Goal: Task Accomplishment & Management: Complete application form

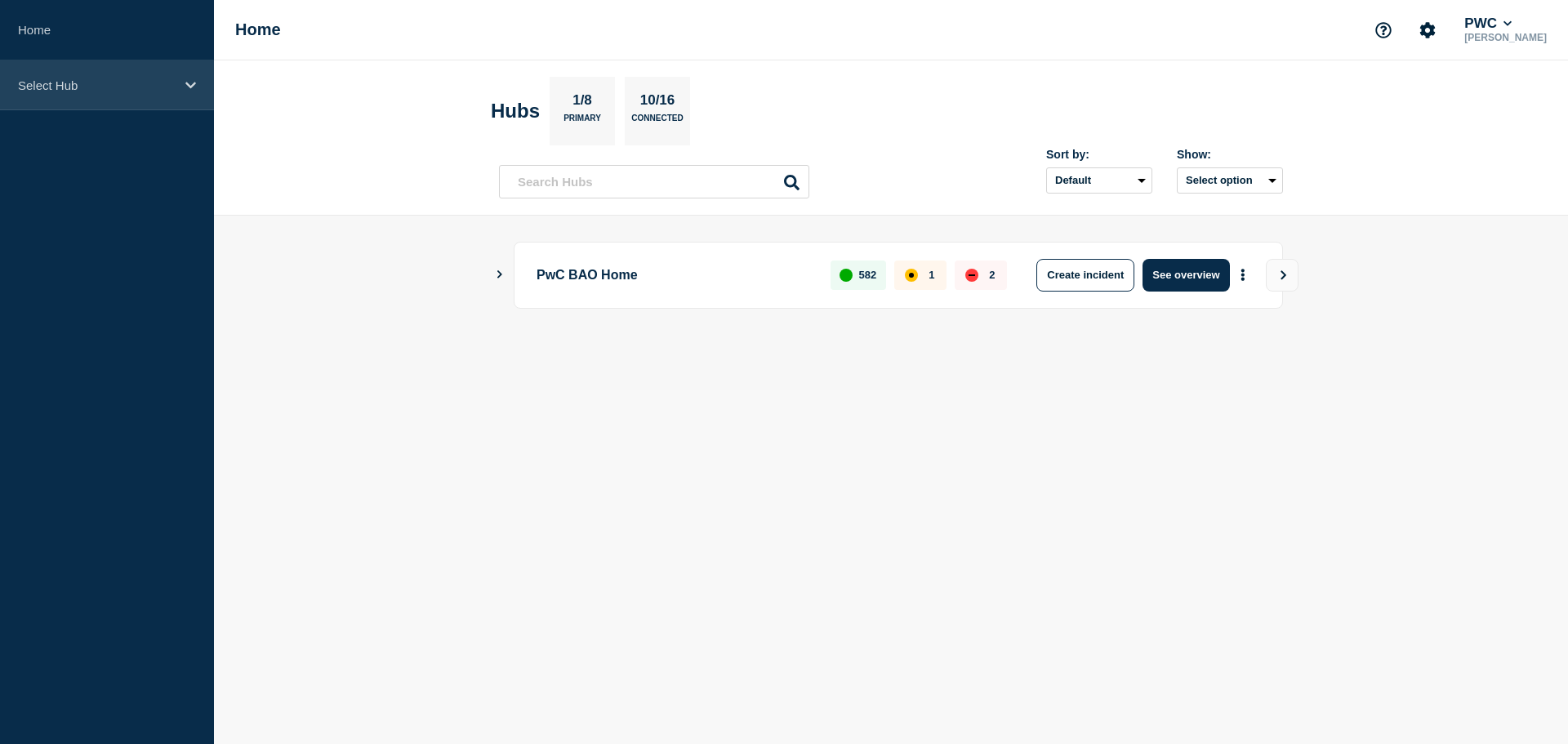
click at [187, 94] on div "Select Hub" at bounding box center [107, 85] width 214 height 50
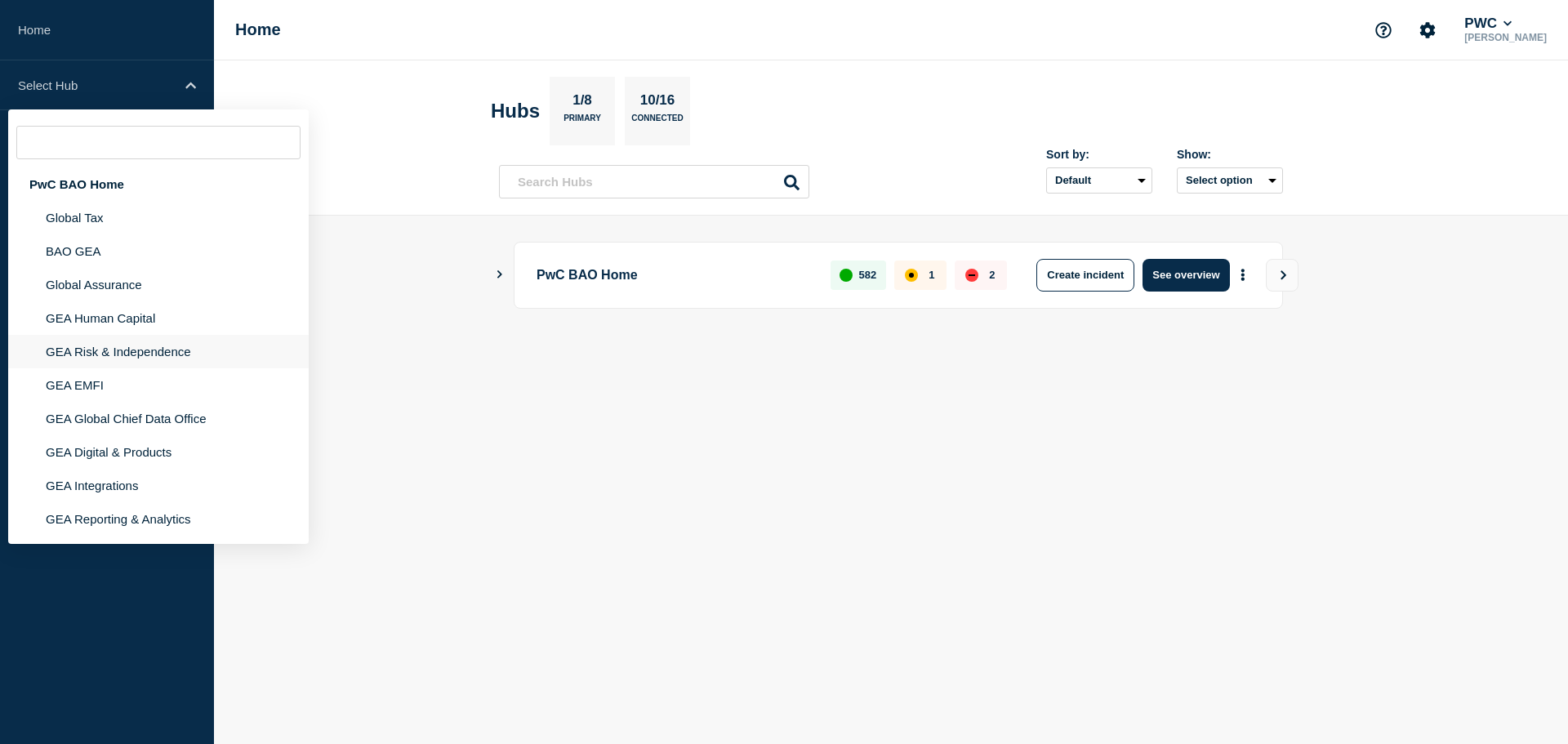
click at [156, 368] on li "GEA Risk & Independence" at bounding box center [158, 385] width 301 height 34
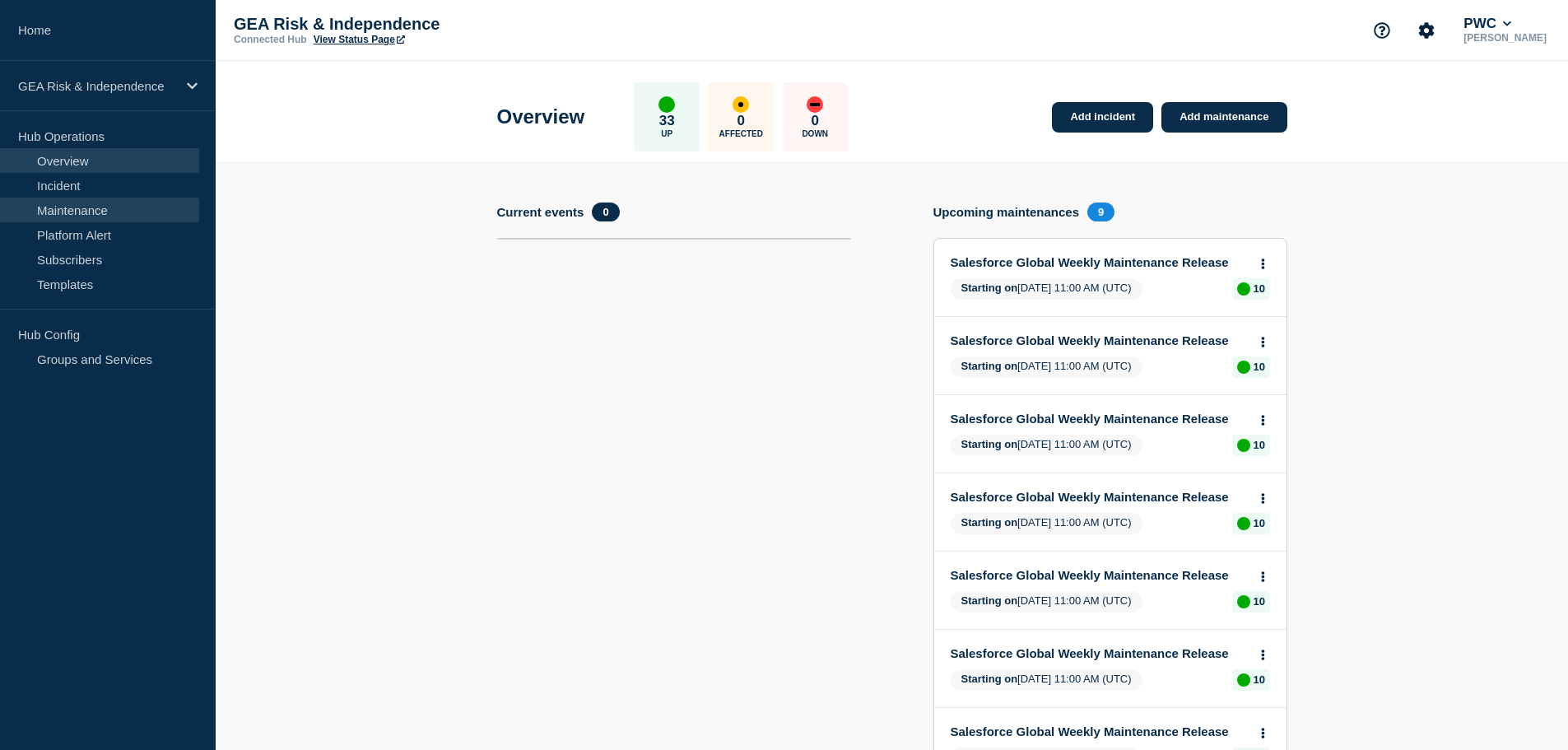
click at [99, 218] on link "Maintenance" at bounding box center [99, 209] width 199 height 24
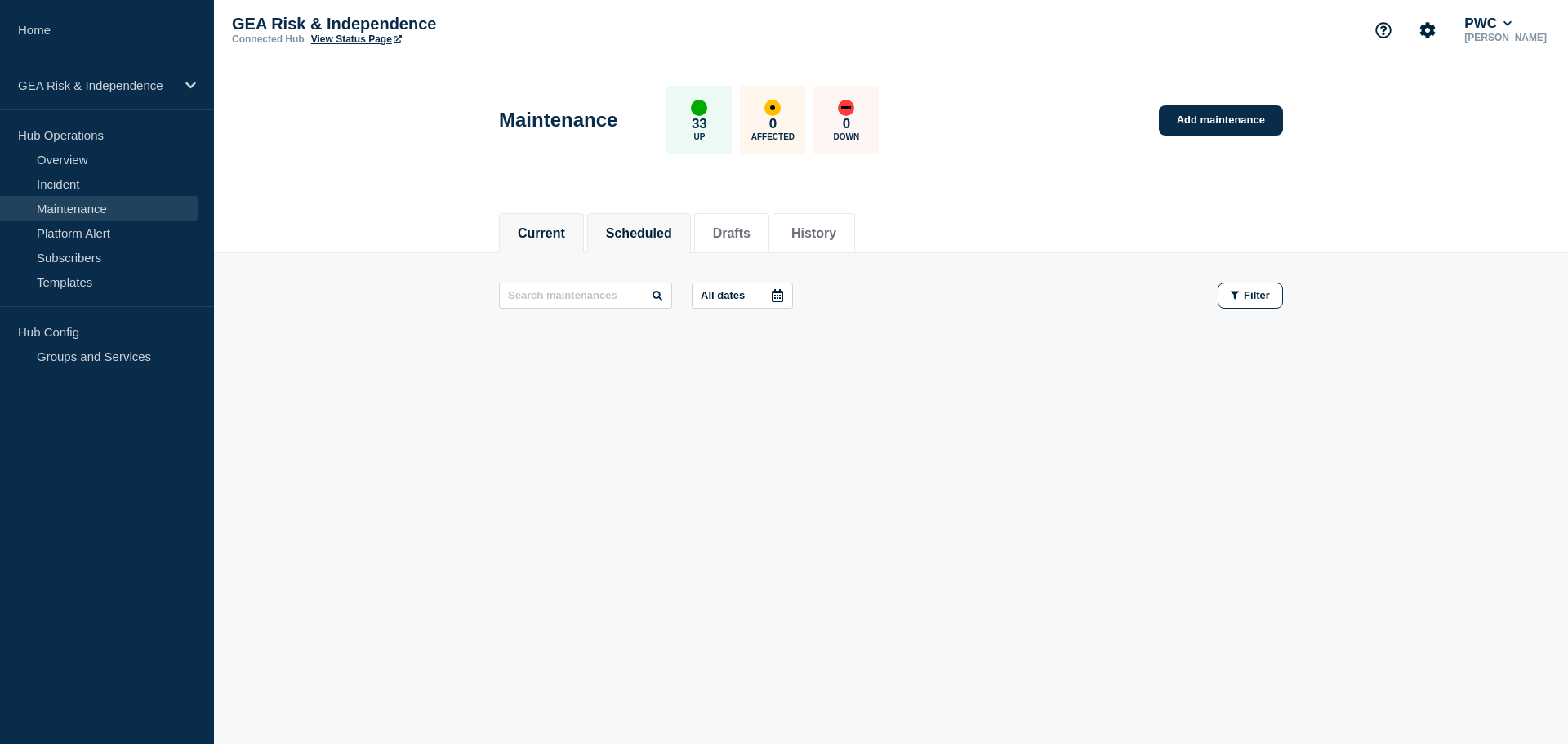
click at [658, 230] on button "Scheduled" at bounding box center [639, 233] width 66 height 15
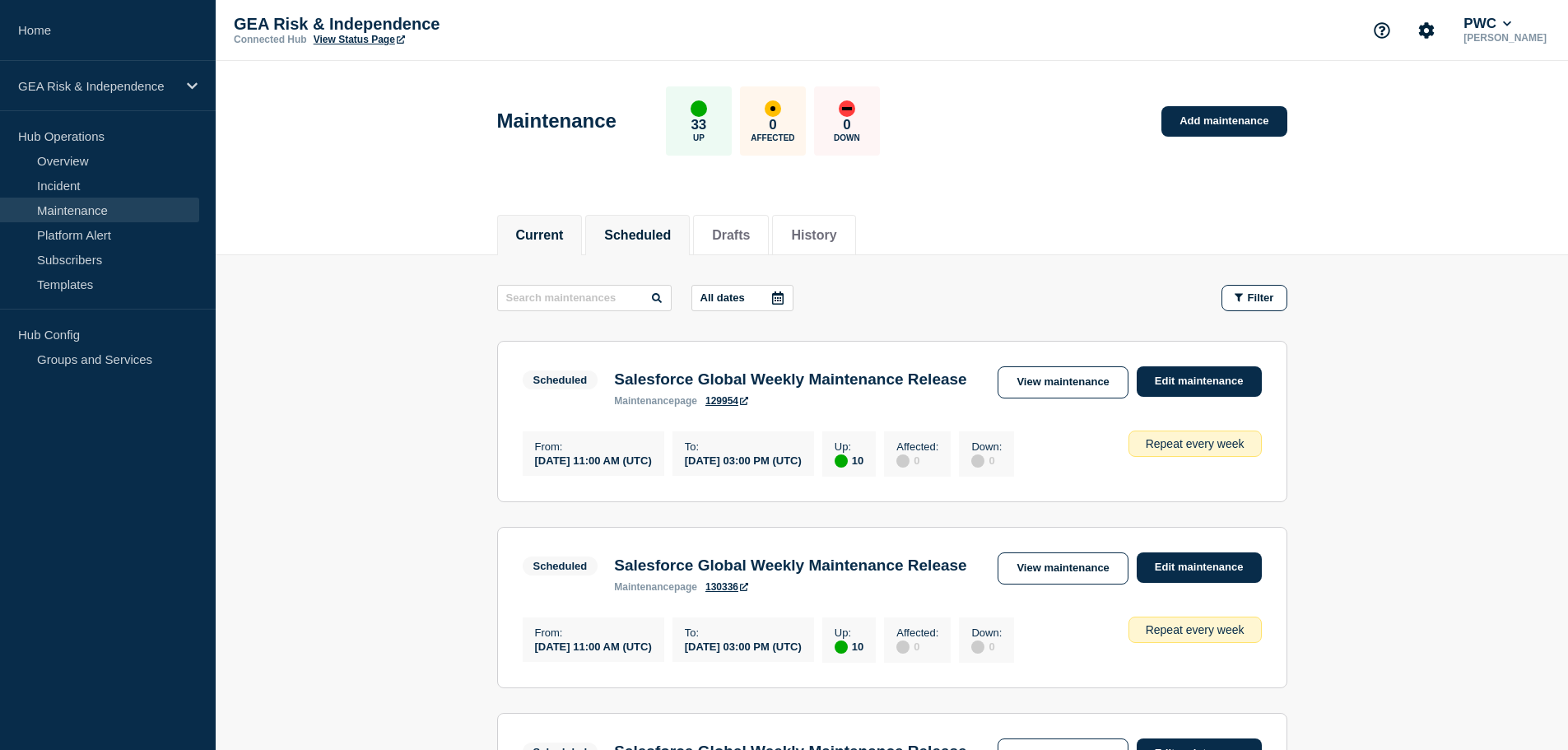
click at [571, 236] on li "Current" at bounding box center [540, 235] width 85 height 40
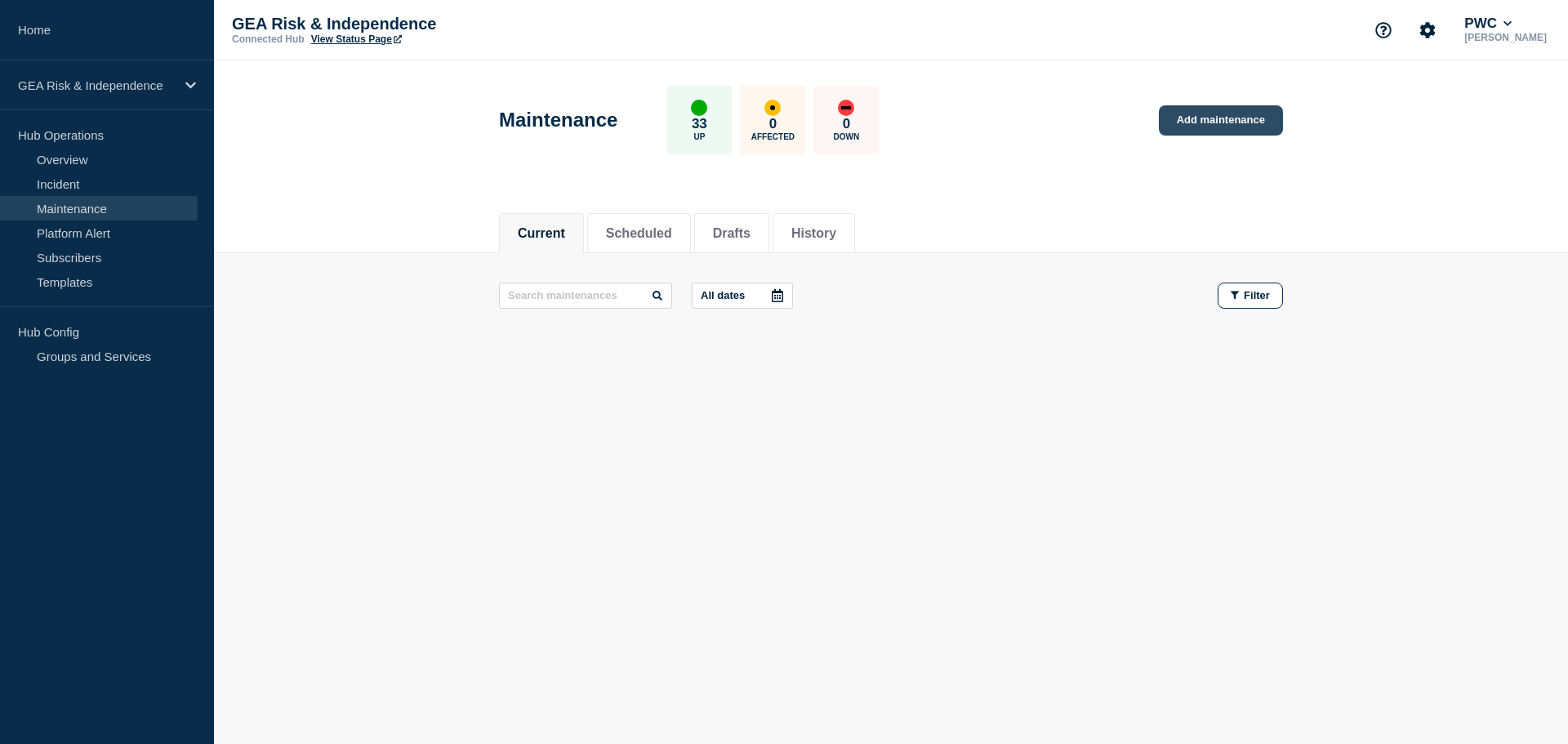
click at [1214, 132] on link "Add maintenance" at bounding box center [1221, 120] width 124 height 30
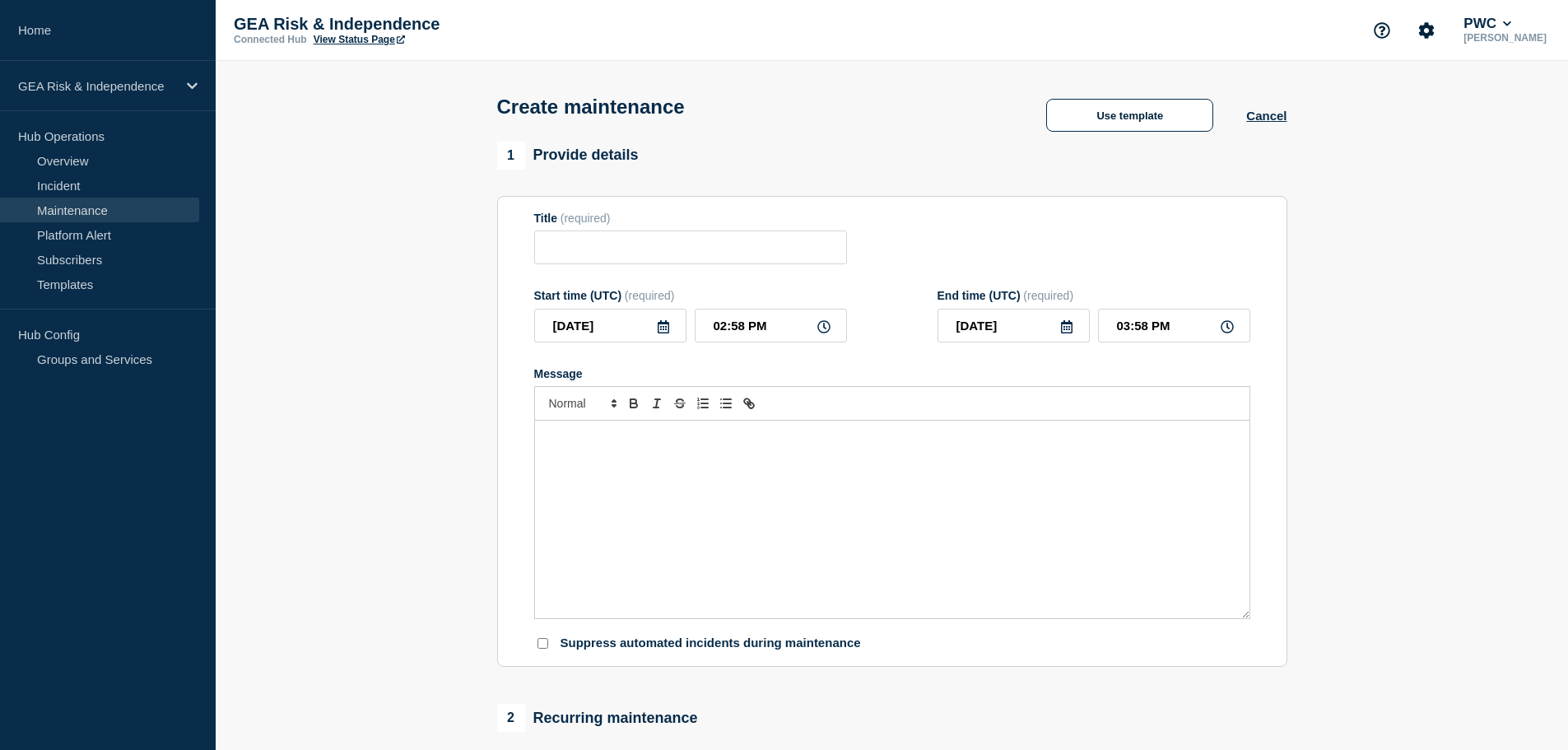
click at [659, 445] on p "Message" at bounding box center [893, 437] width 690 height 15
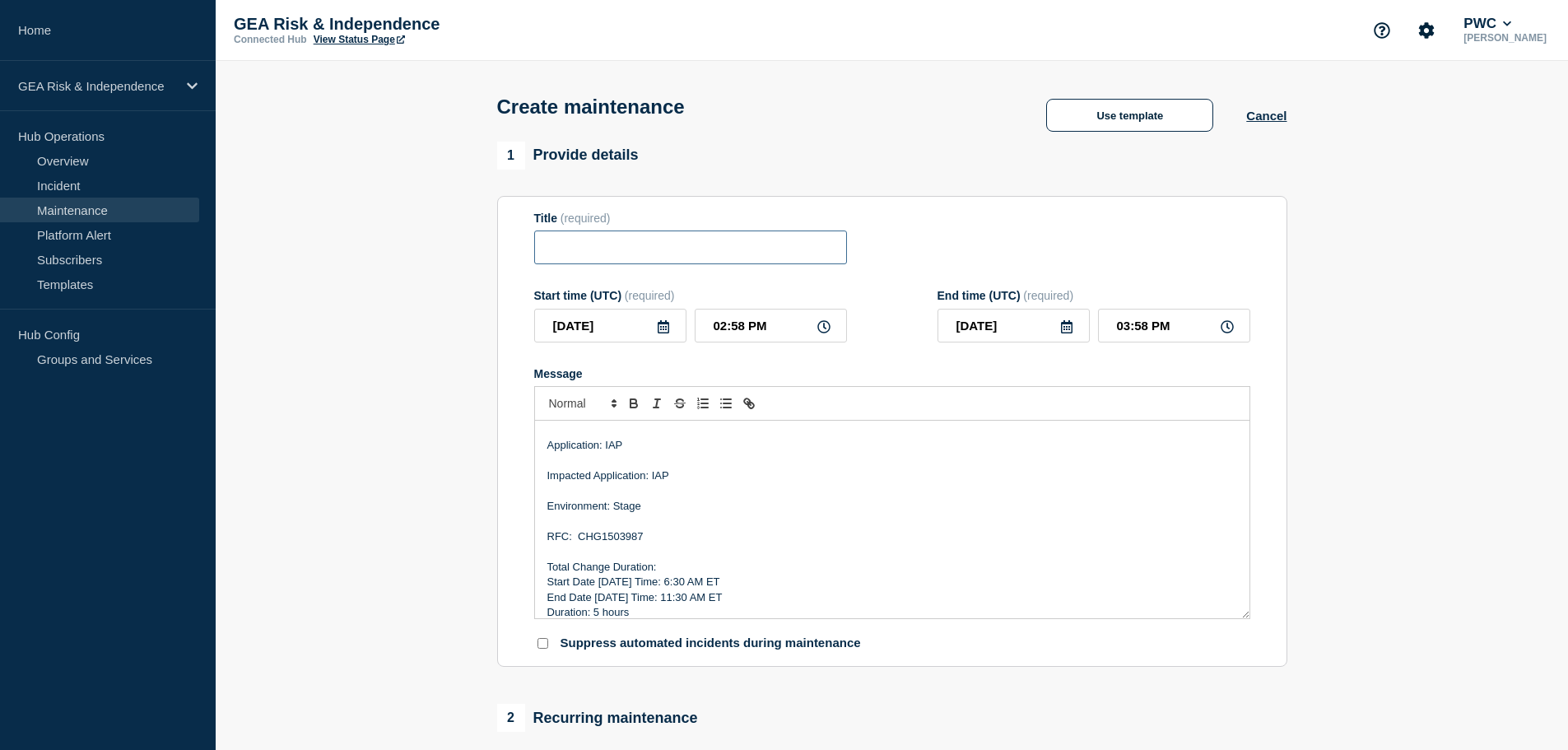
click at [602, 255] on input "Title" at bounding box center [691, 247] width 313 height 34
paste input "IAP - Stage - Sprint 26.1.1 Deployment"
click at [601, 254] on input "IAP - Stage - Sprint 26.1.1 Deployment" at bounding box center [691, 247] width 313 height 34
click at [731, 251] on input "IAP - Production - Sprint 26.1.1 Deployment" at bounding box center [691, 247] width 313 height 34
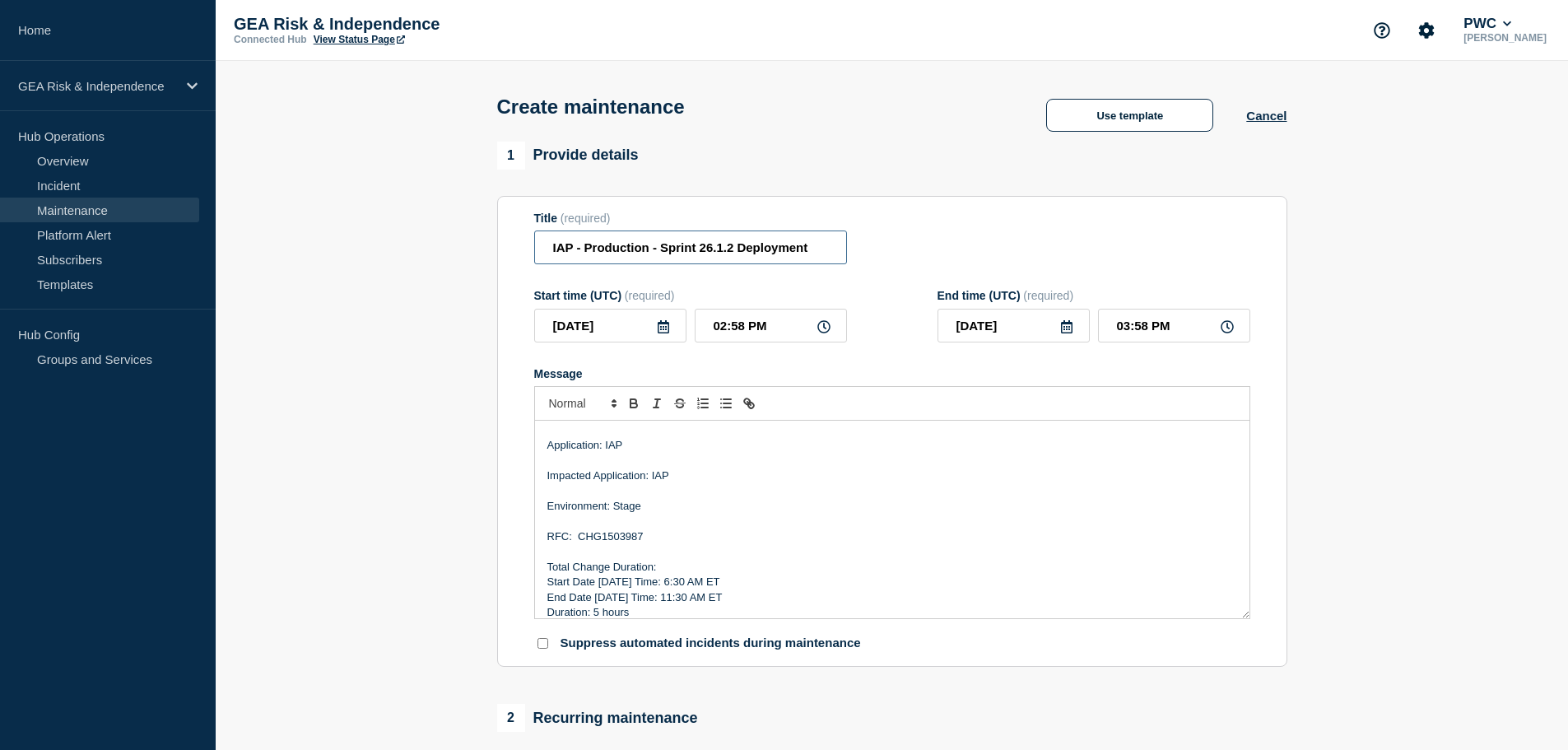
type input "IAP - Production - Sprint 26.1.2 Deployment"
click at [627, 505] on p "Environment: Stage" at bounding box center [893, 506] width 690 height 15
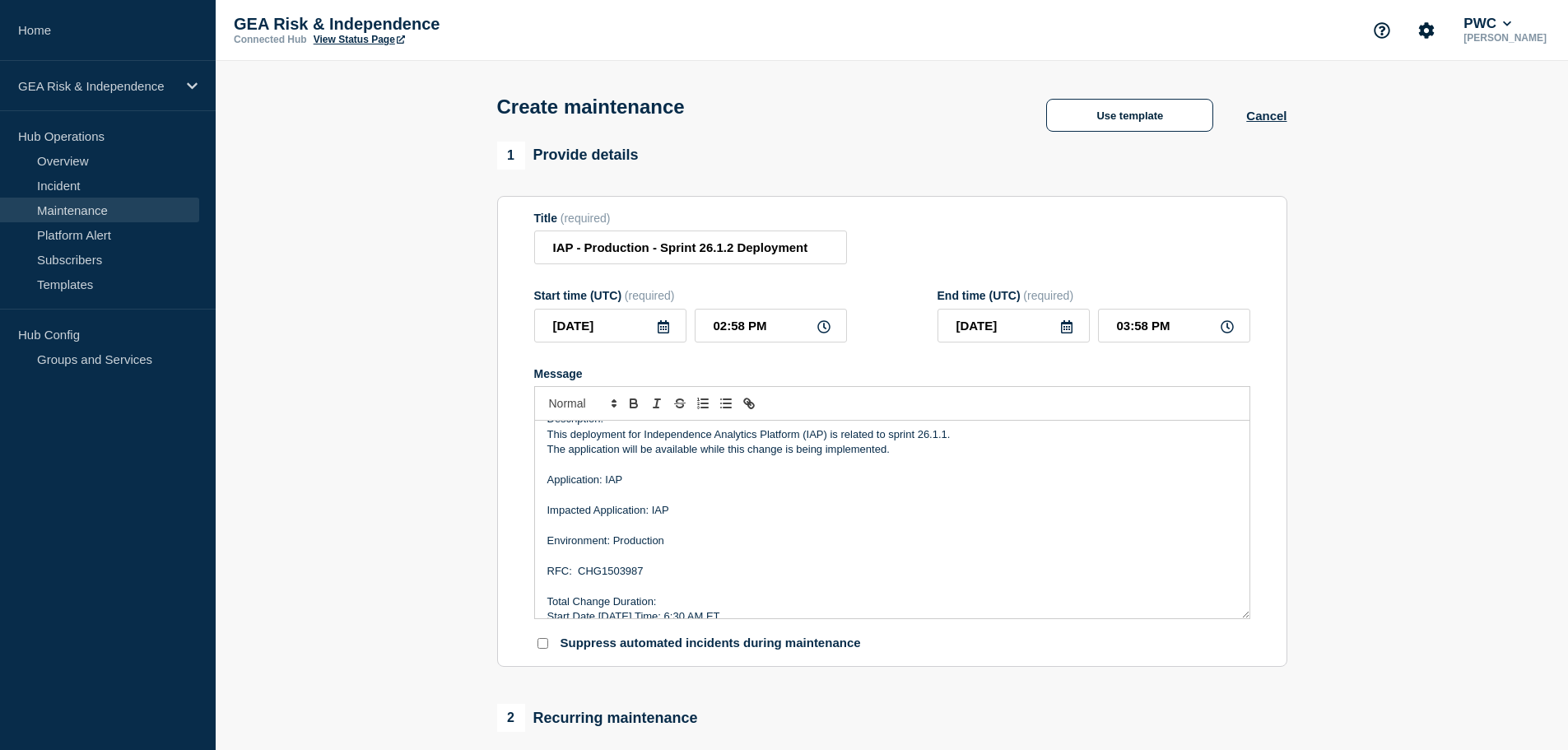
scroll to position [0, 0]
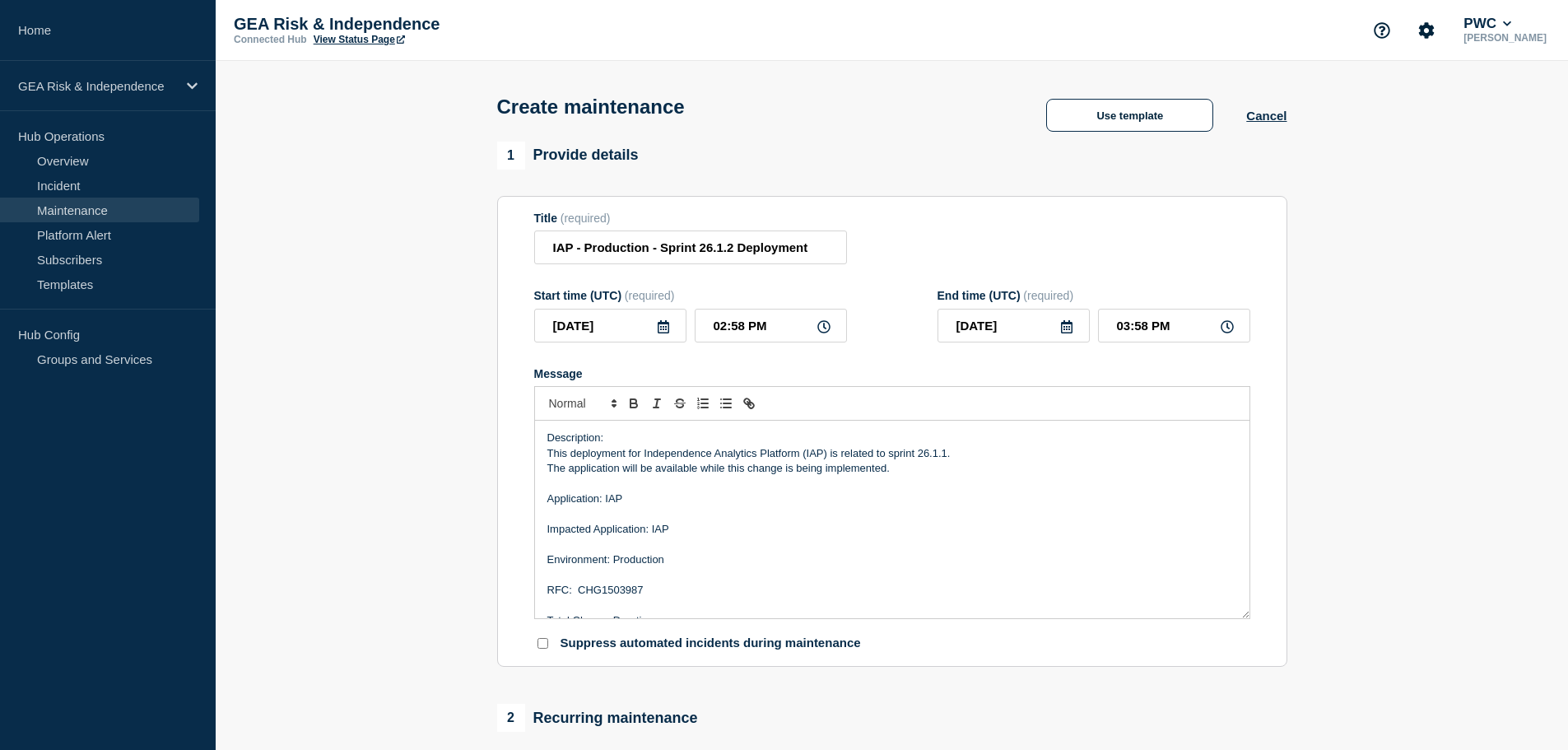
click at [943, 456] on p "This deployment for Independence Analytics Platform (IAP) is related to sprint …" at bounding box center [893, 453] width 690 height 15
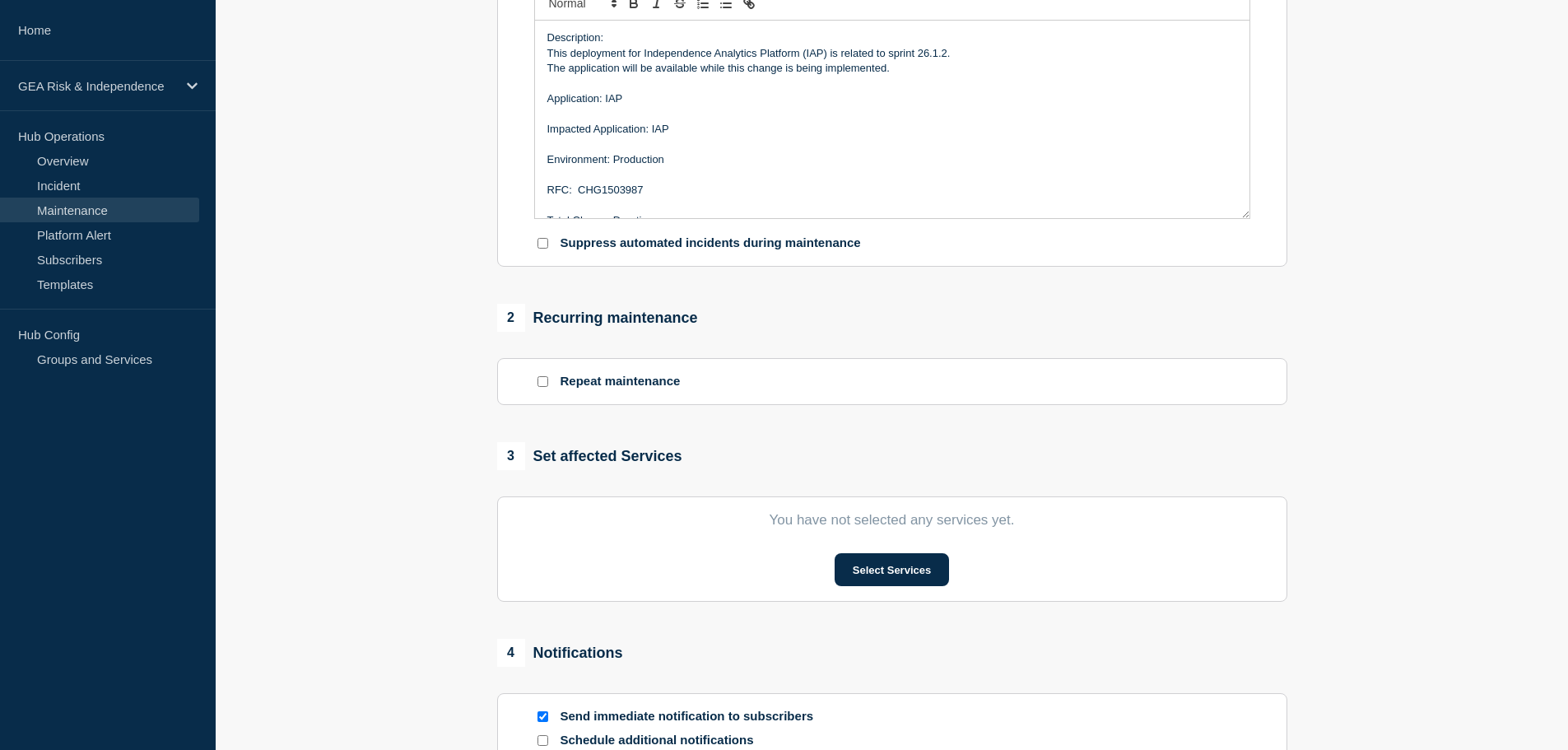
scroll to position [549, 0]
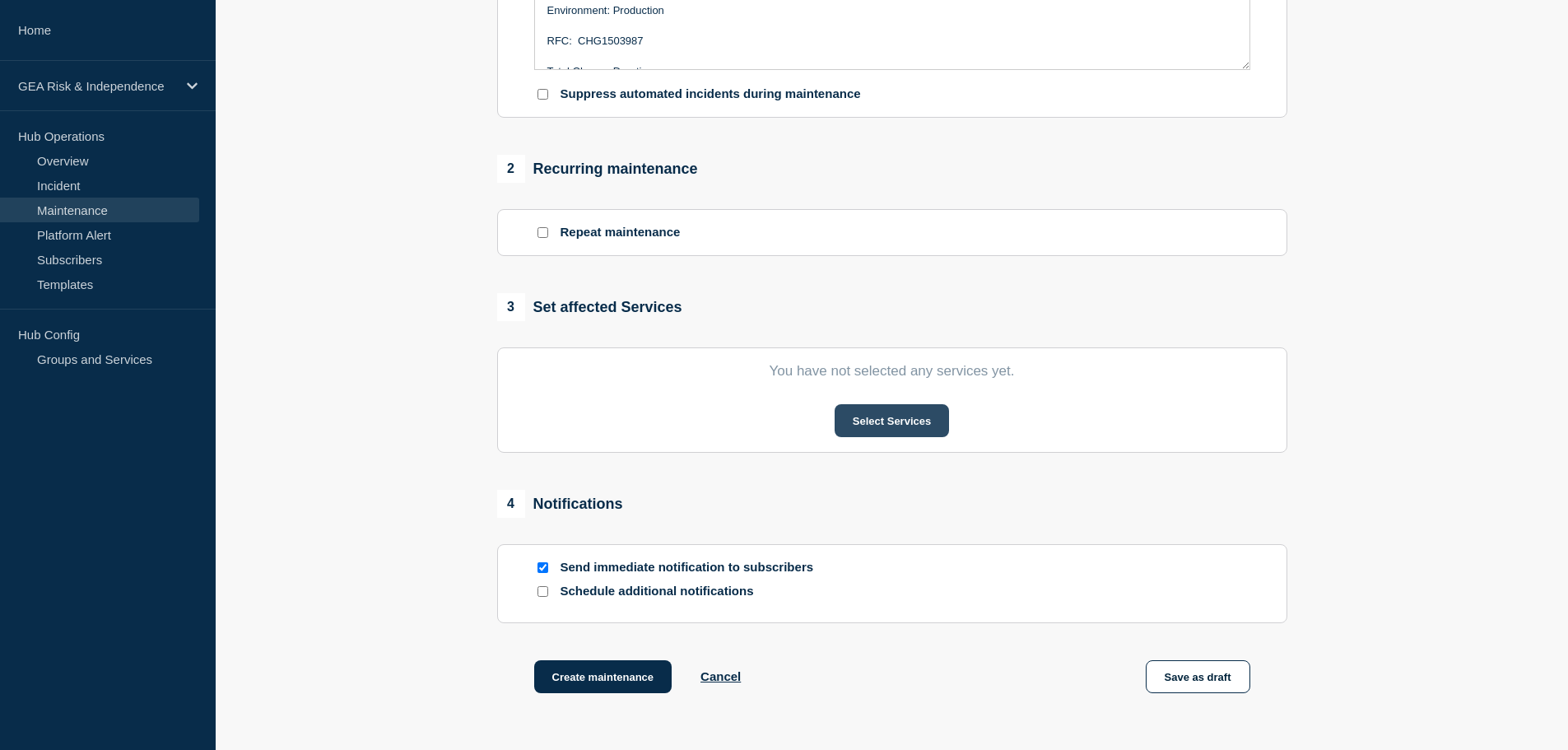
click at [904, 421] on button "Select Services" at bounding box center [892, 421] width 115 height 33
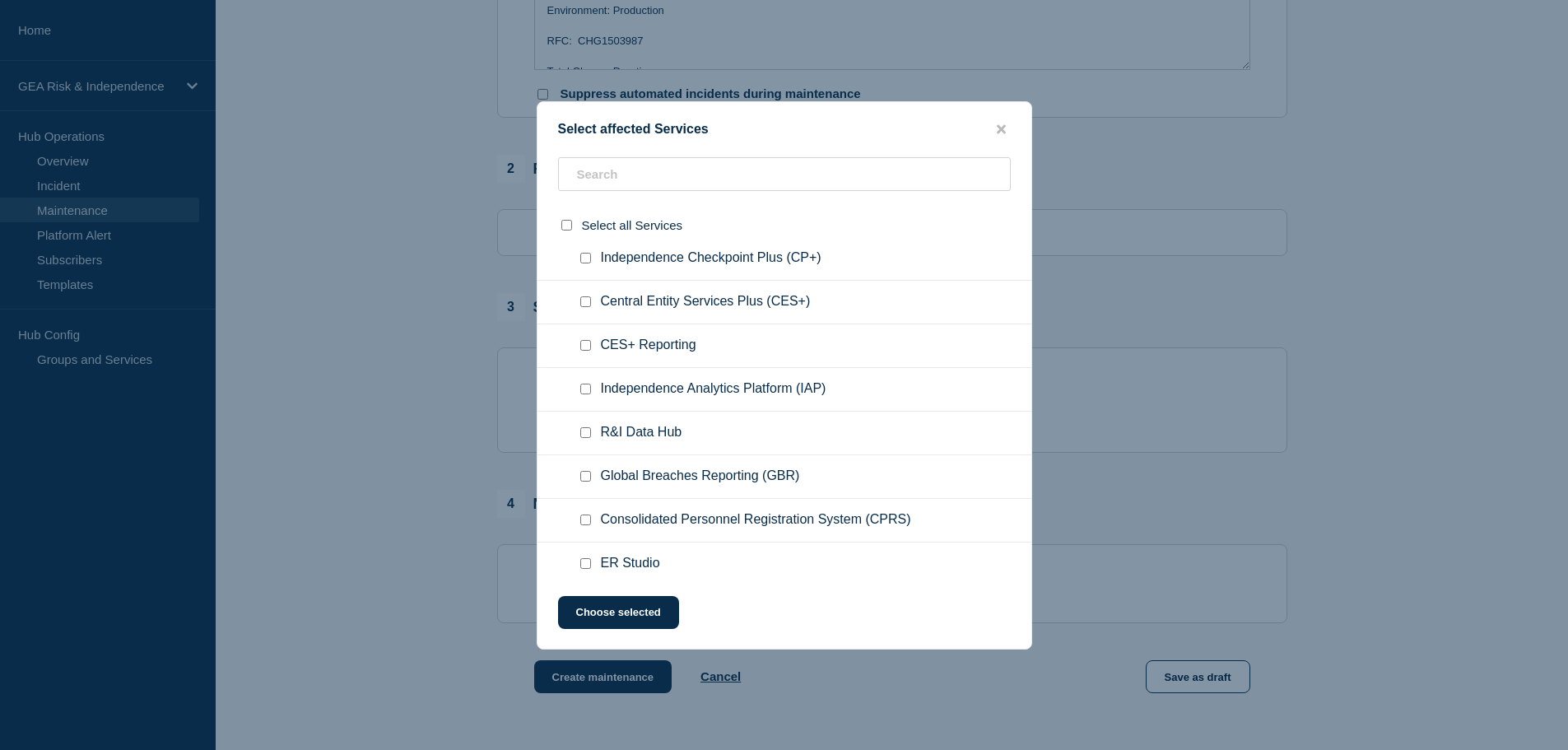
scroll to position [137, 0]
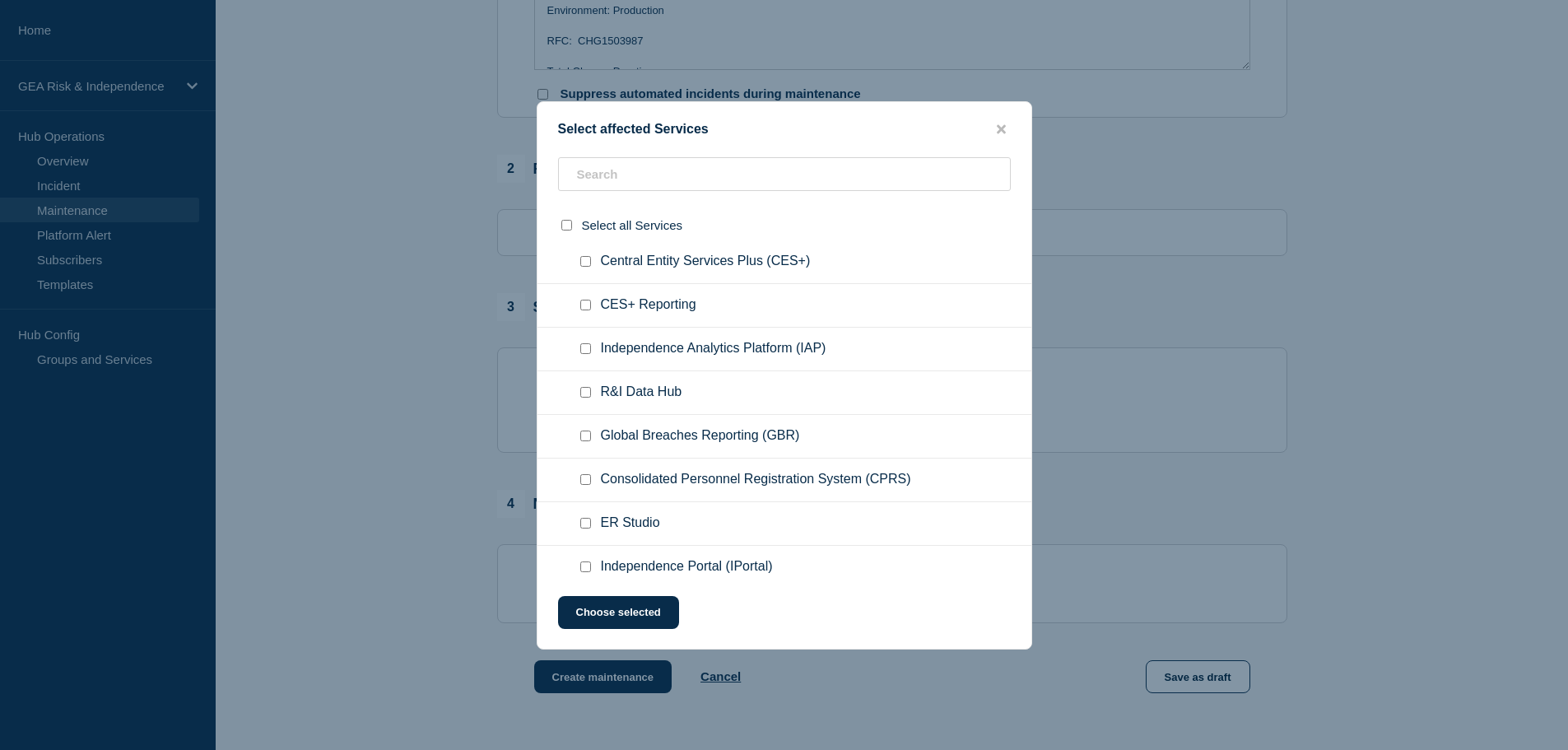
click at [583, 354] on input "Independence Analytics Platform (IAP) checkbox" at bounding box center [586, 348] width 10 height 10
checkbox input "true"
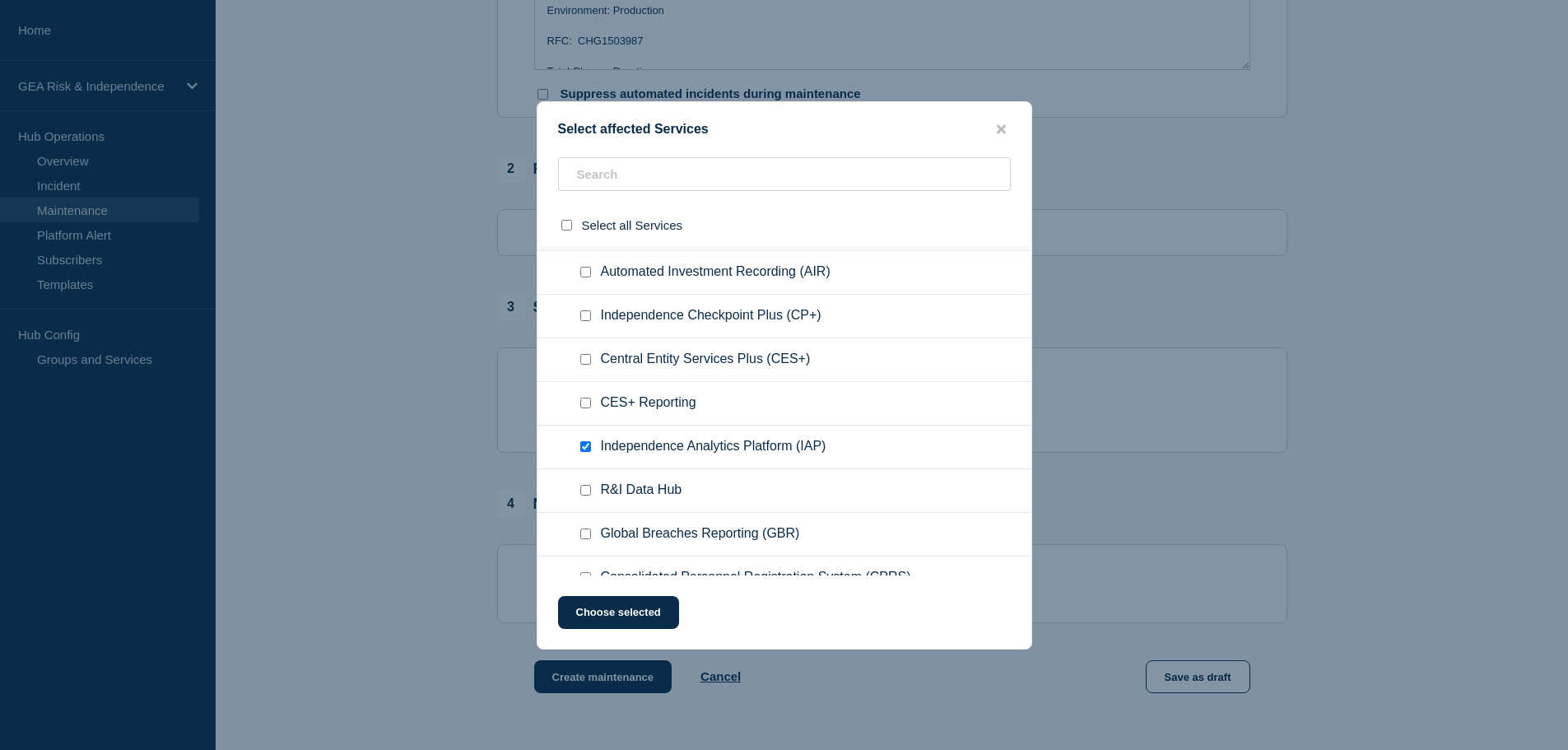
scroll to position [0, 0]
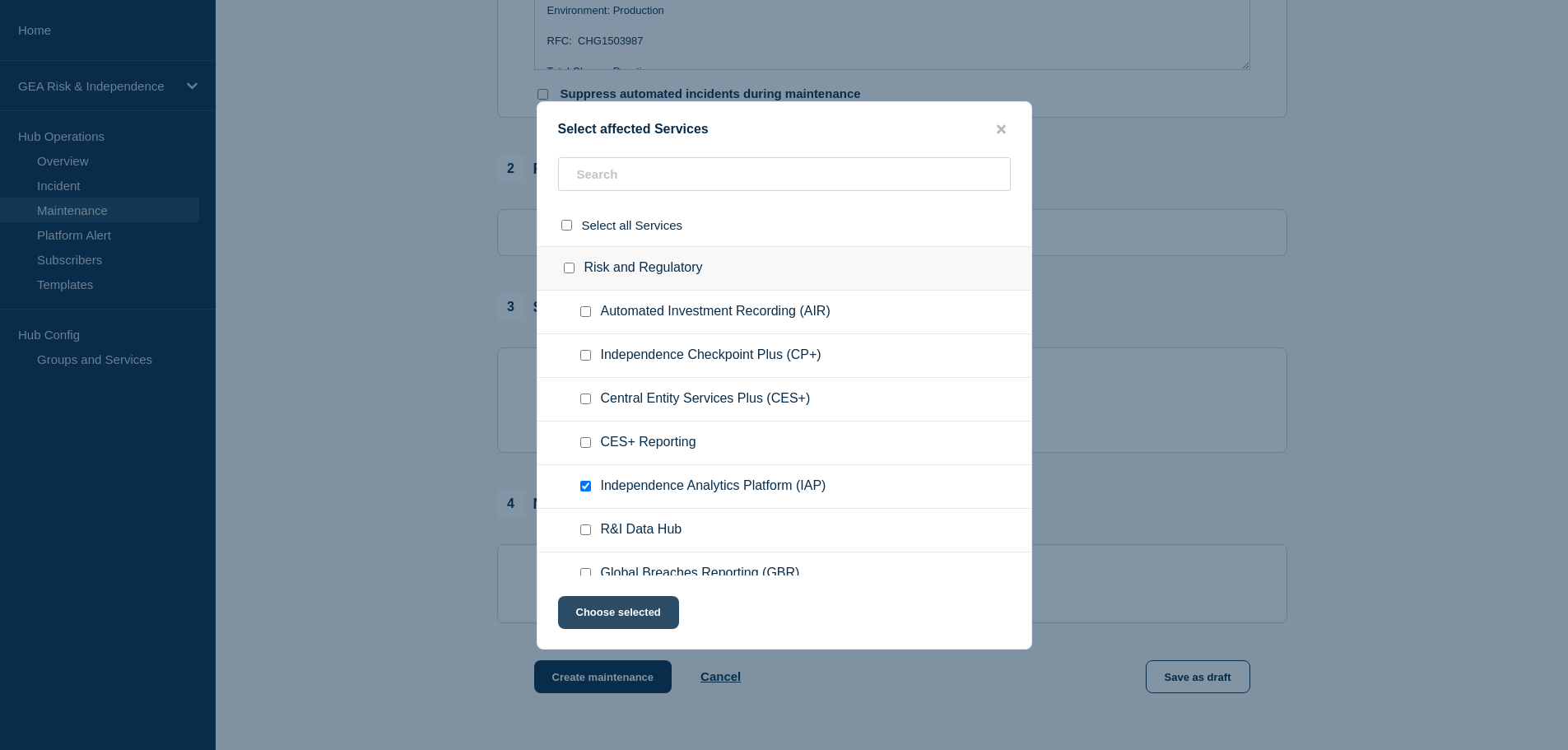
click at [644, 614] on button "Choose selected" at bounding box center [618, 613] width 121 height 33
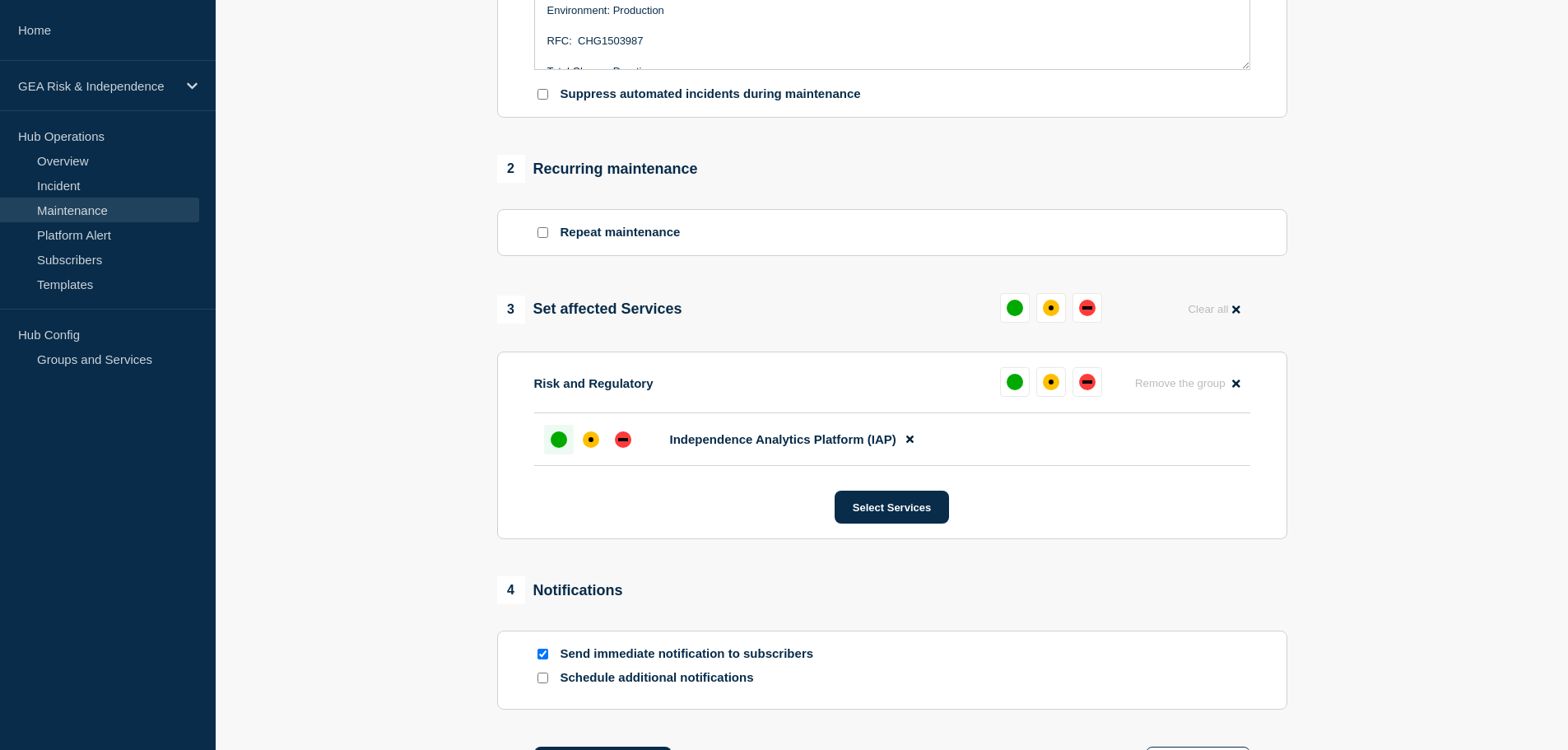
click at [552, 445] on div "up" at bounding box center [559, 439] width 17 height 17
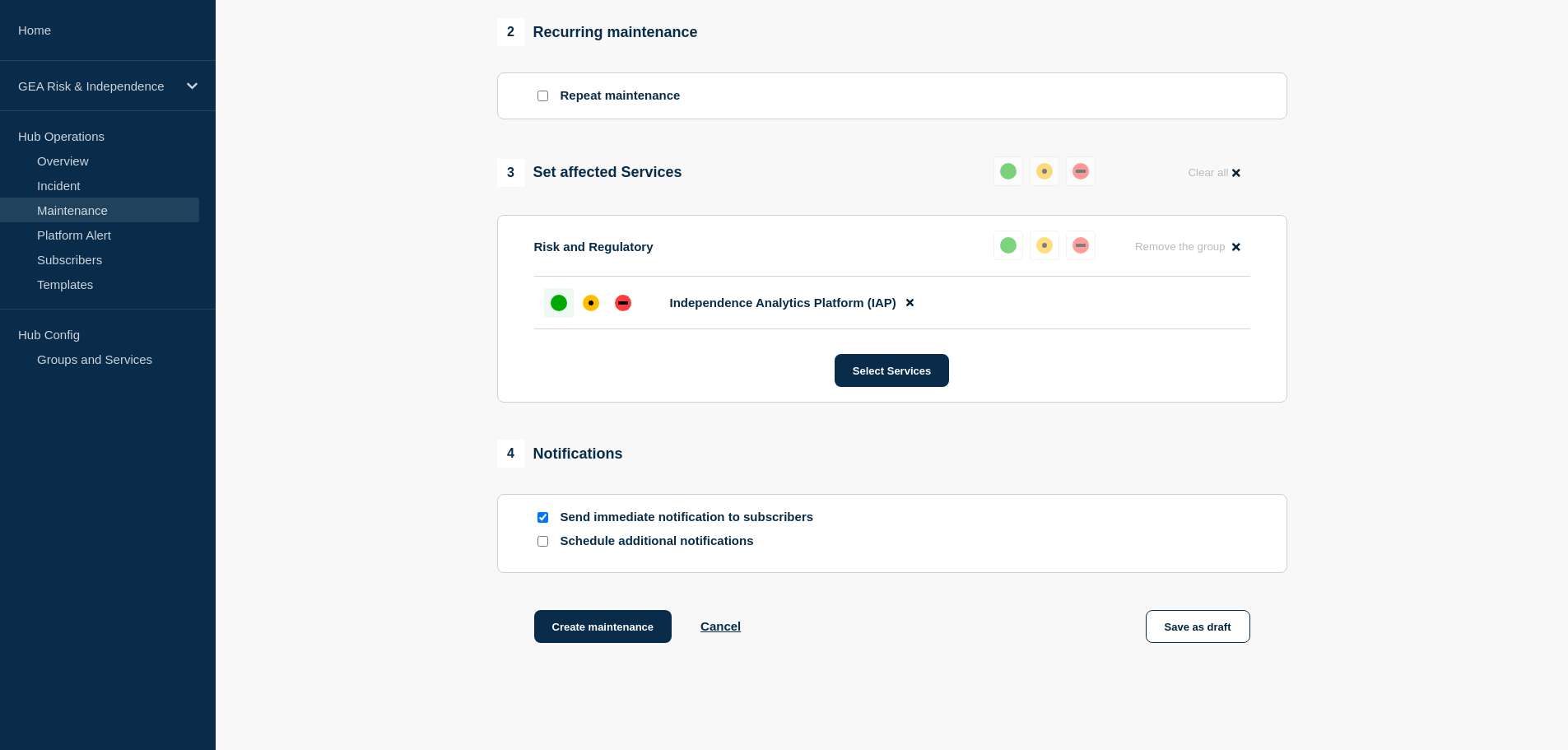
click at [543, 522] on input "Send immediate notification to subscribers" at bounding box center [542, 517] width 10 height 10
checkbox input "false"
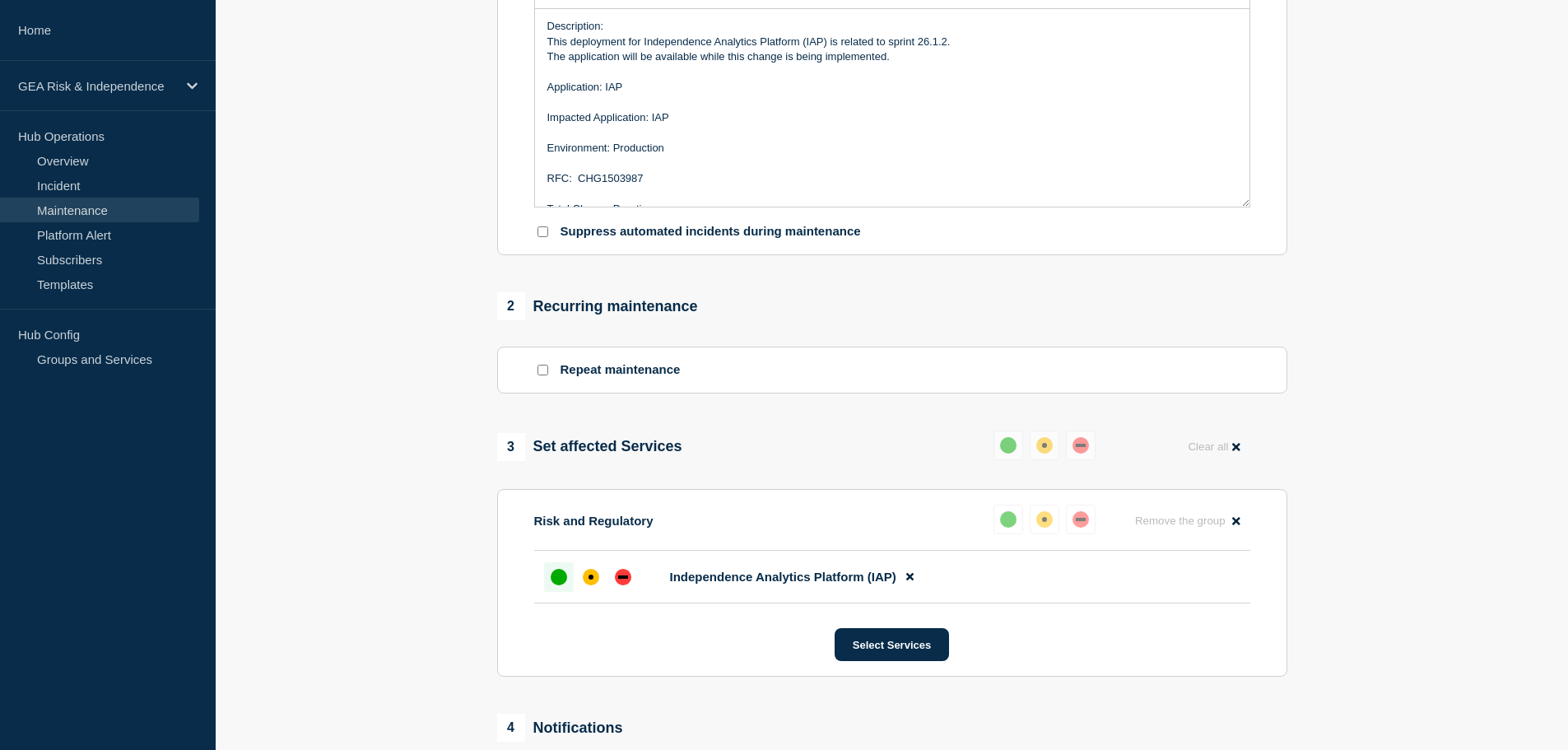
scroll to position [137, 0]
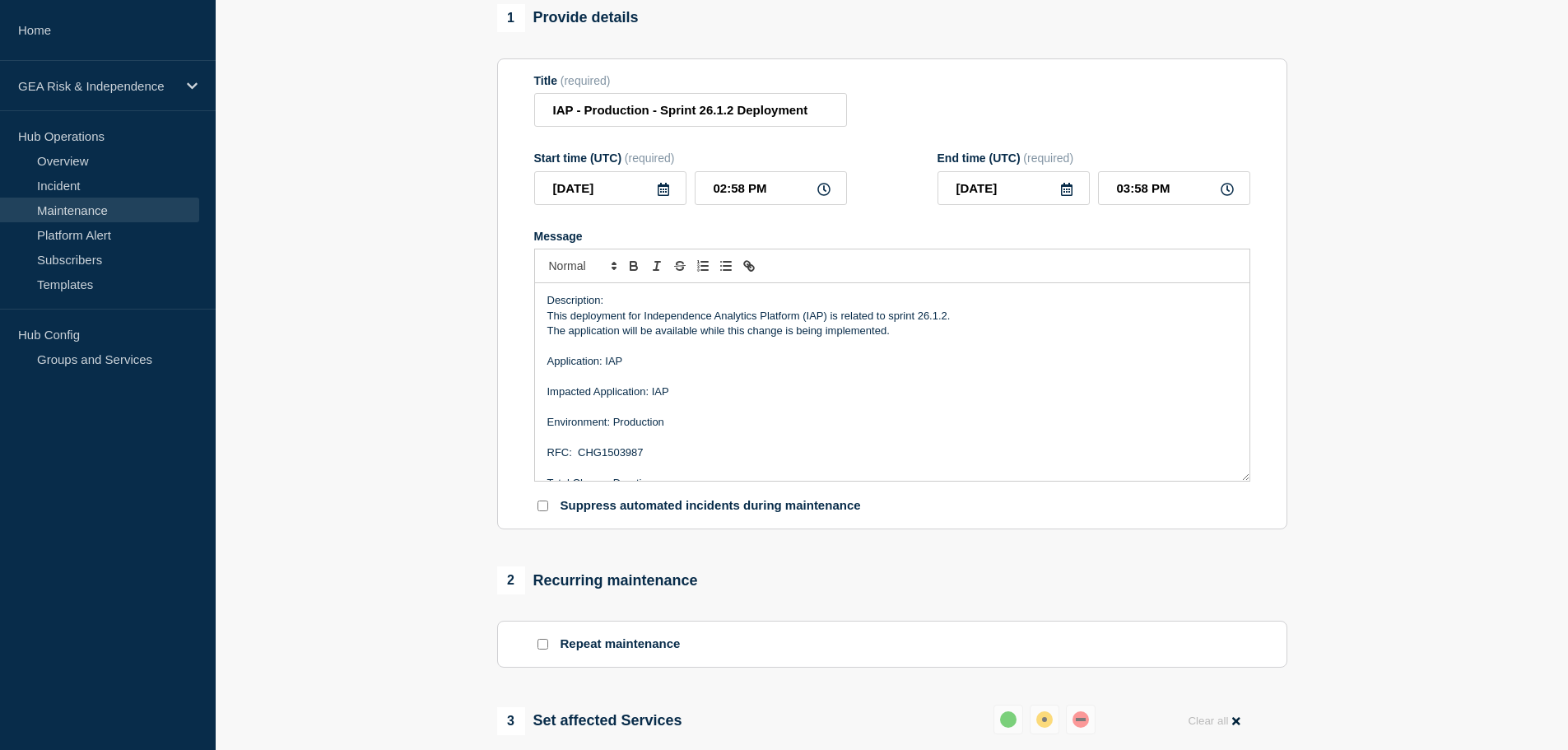
click at [614, 455] on p "RFC: CHG1503987" at bounding box center [893, 452] width 690 height 15
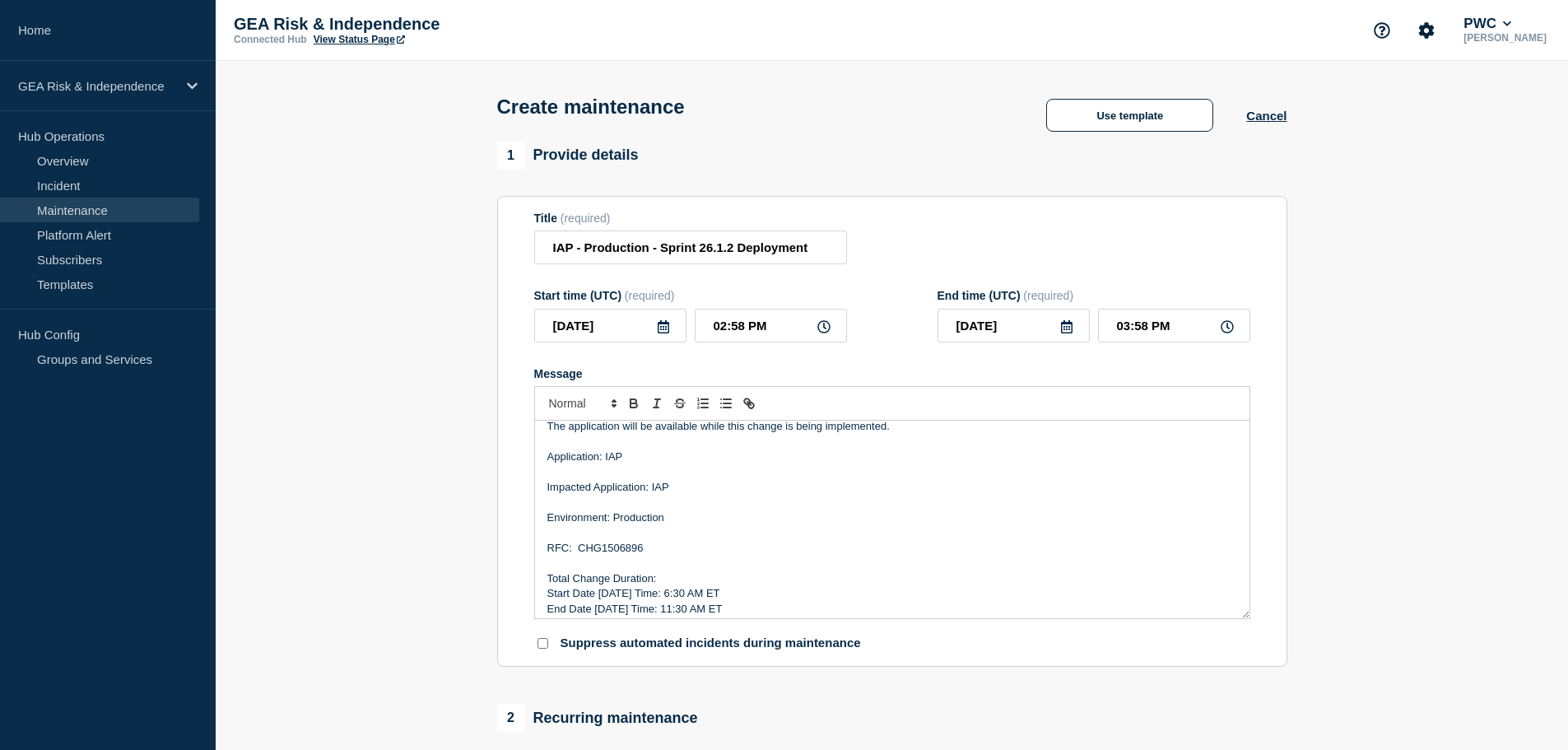
scroll to position [65, 0]
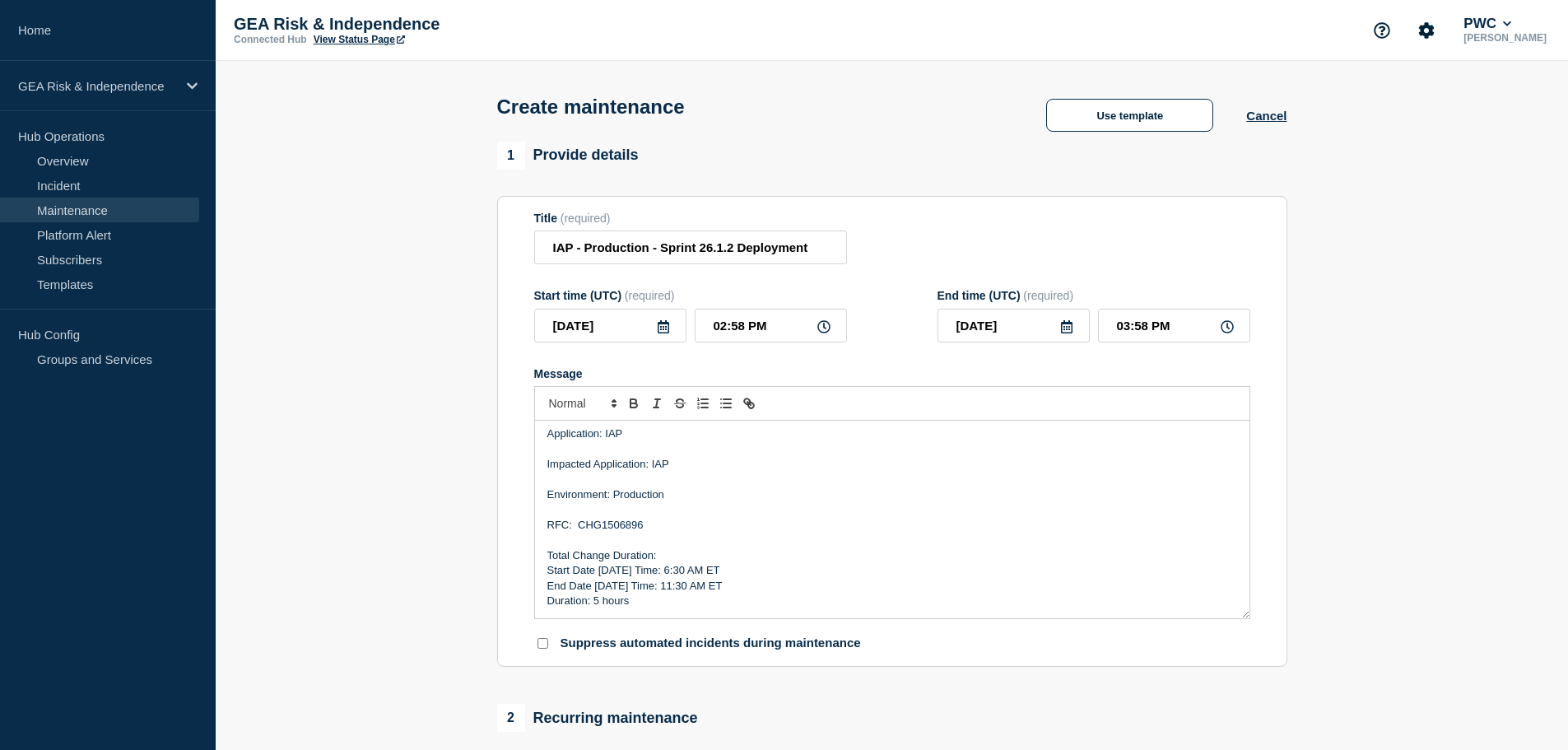
click at [615, 573] on p "Start Date [DATE] Time: 6:30 AM ET" at bounding box center [893, 570] width 690 height 15
click at [612, 587] on p "End Date [DATE] Time: 3:00 PM ET" at bounding box center [893, 586] width 690 height 15
click at [661, 330] on icon at bounding box center [663, 326] width 11 height 13
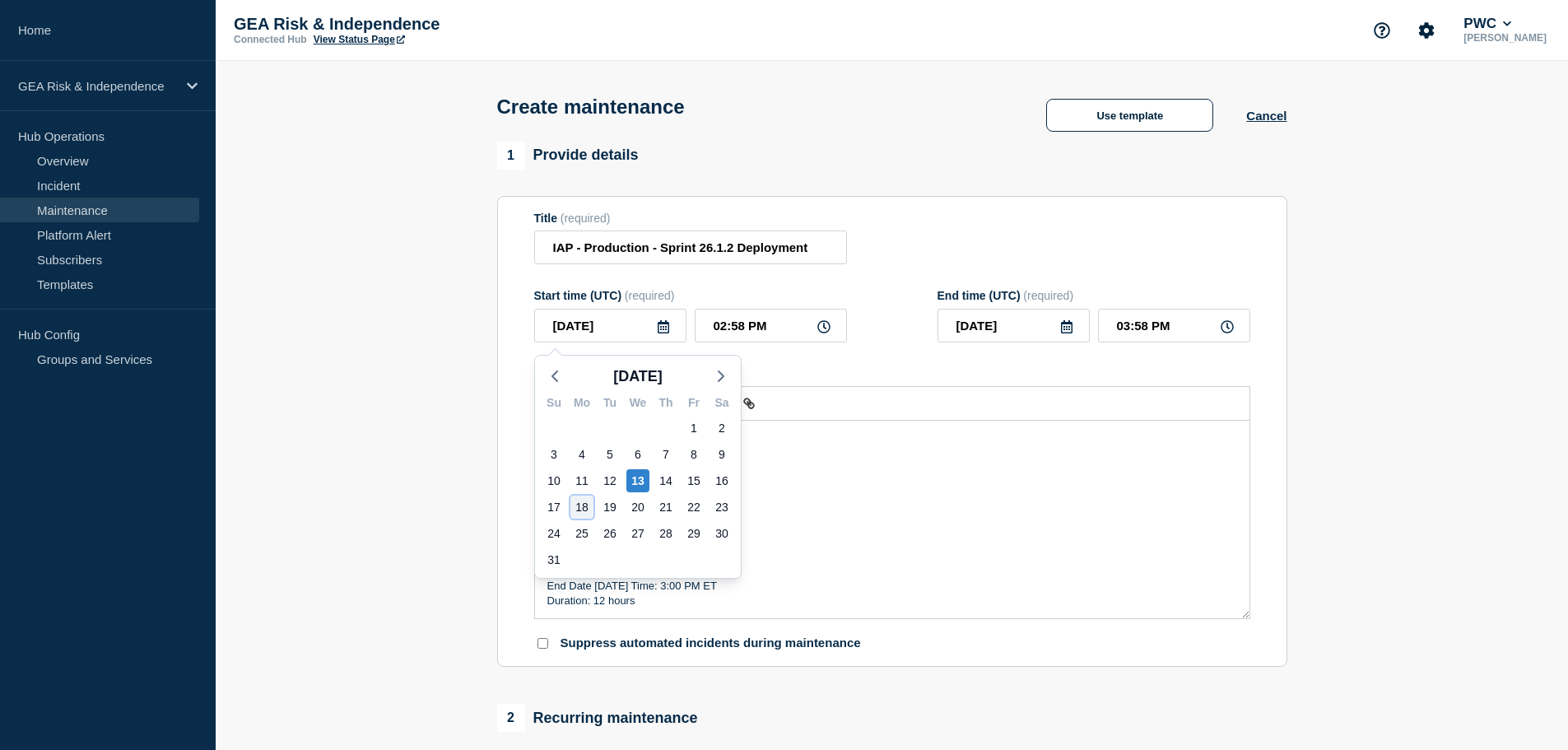
click at [580, 509] on div "18" at bounding box center [581, 507] width 23 height 23
type input "[DATE]"
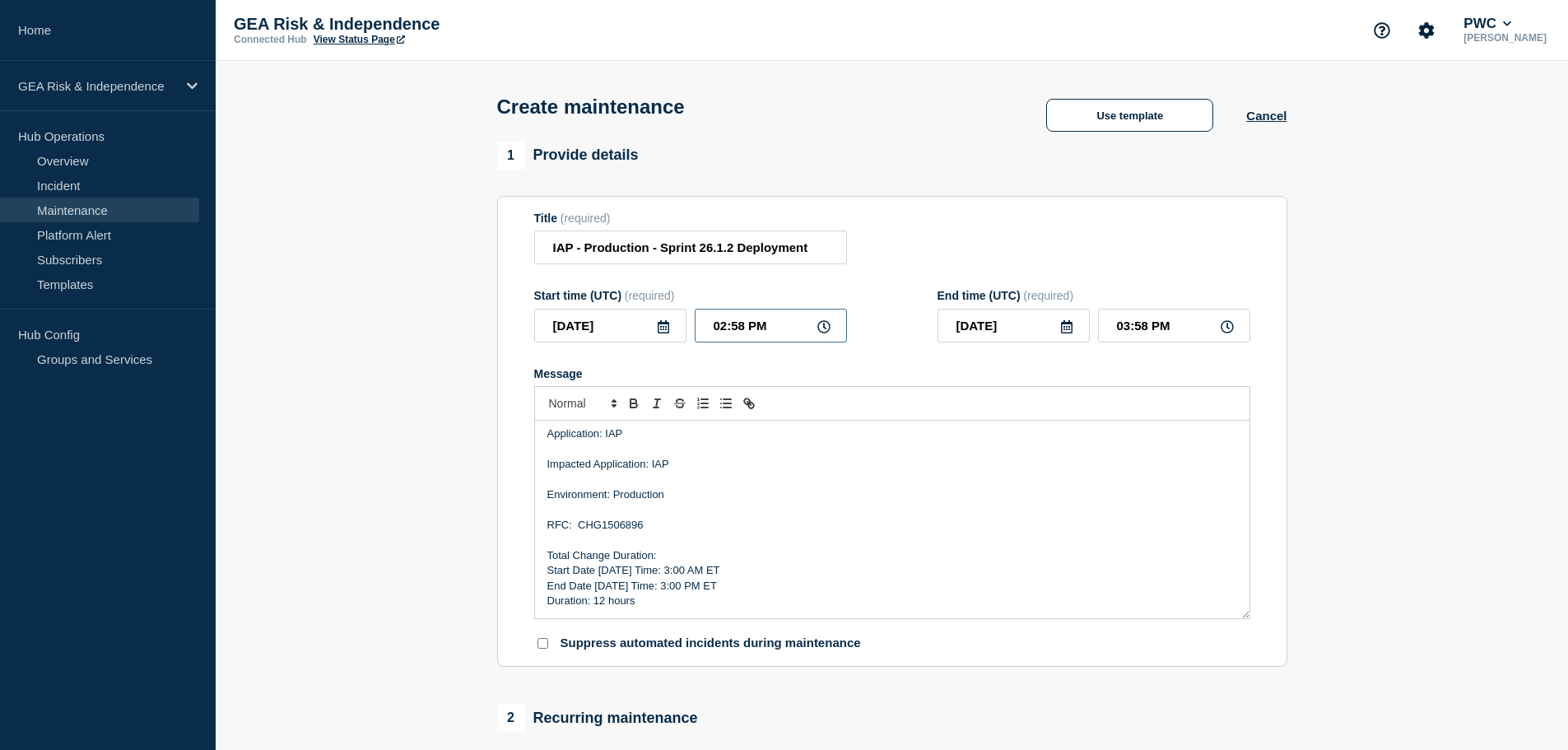
click at [703, 336] on input "02:58 PM" at bounding box center [770, 325] width 152 height 34
type input "07:58 PM"
type input "08:58 PM"
type input "07:08 PM"
type input "08:08 PM"
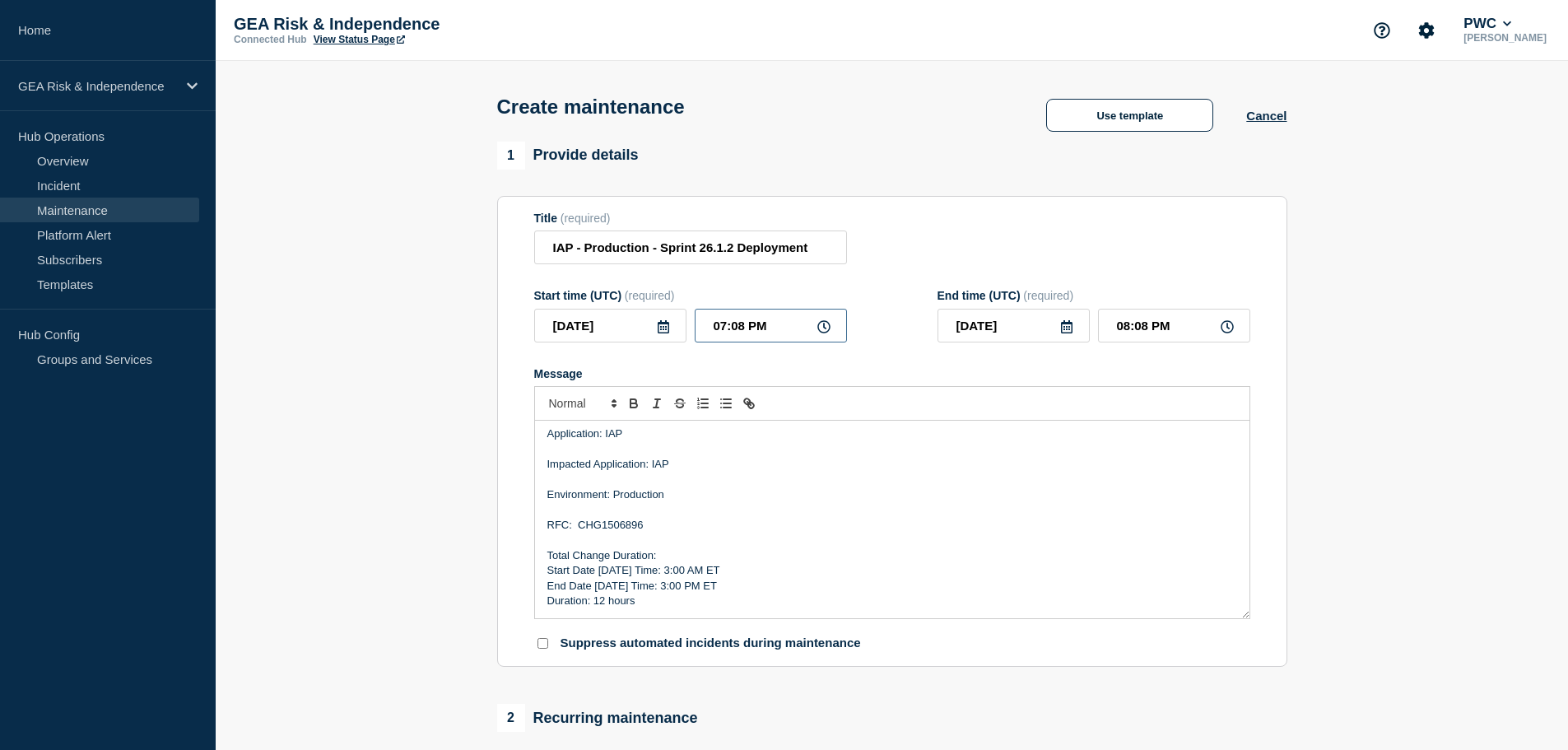
type input "07:00 PM"
type input "08:00 PM"
type input "07:00 AM"
type input "07:00 PM"
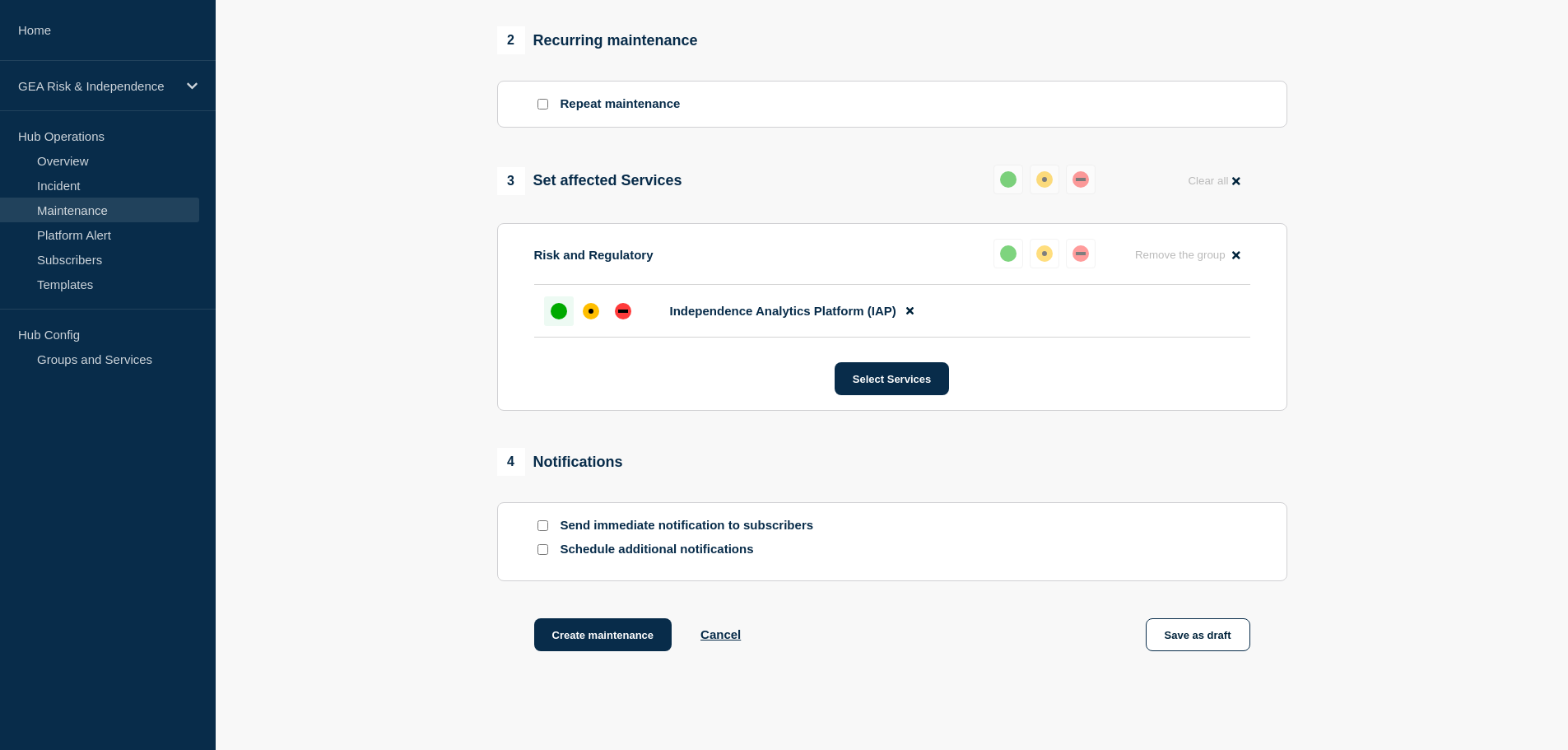
scroll to position [772, 0]
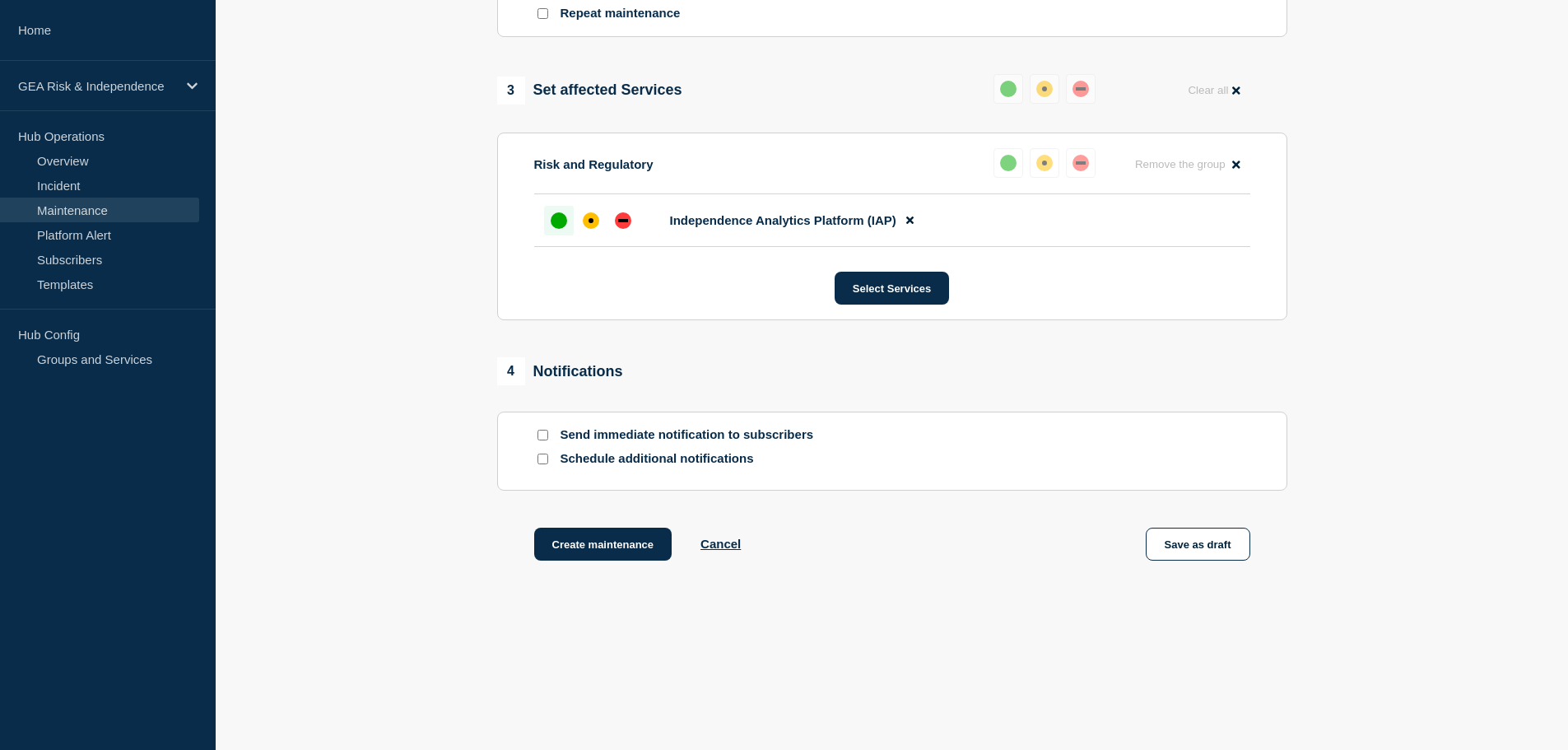
click at [544, 458] on input "Schedule additional notifications" at bounding box center [542, 459] width 10 height 10
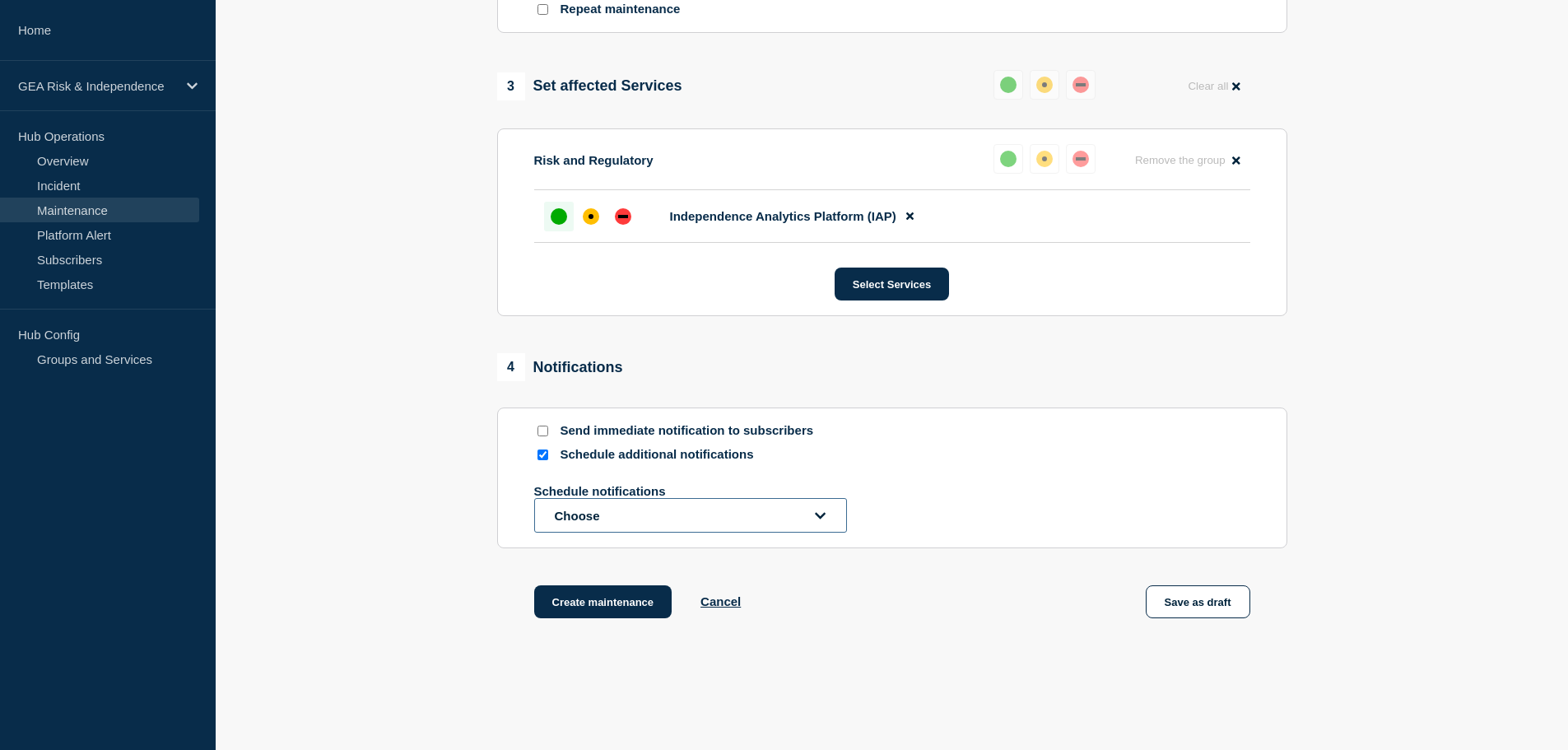
click at [578, 521] on button "Choose" at bounding box center [691, 515] width 313 height 35
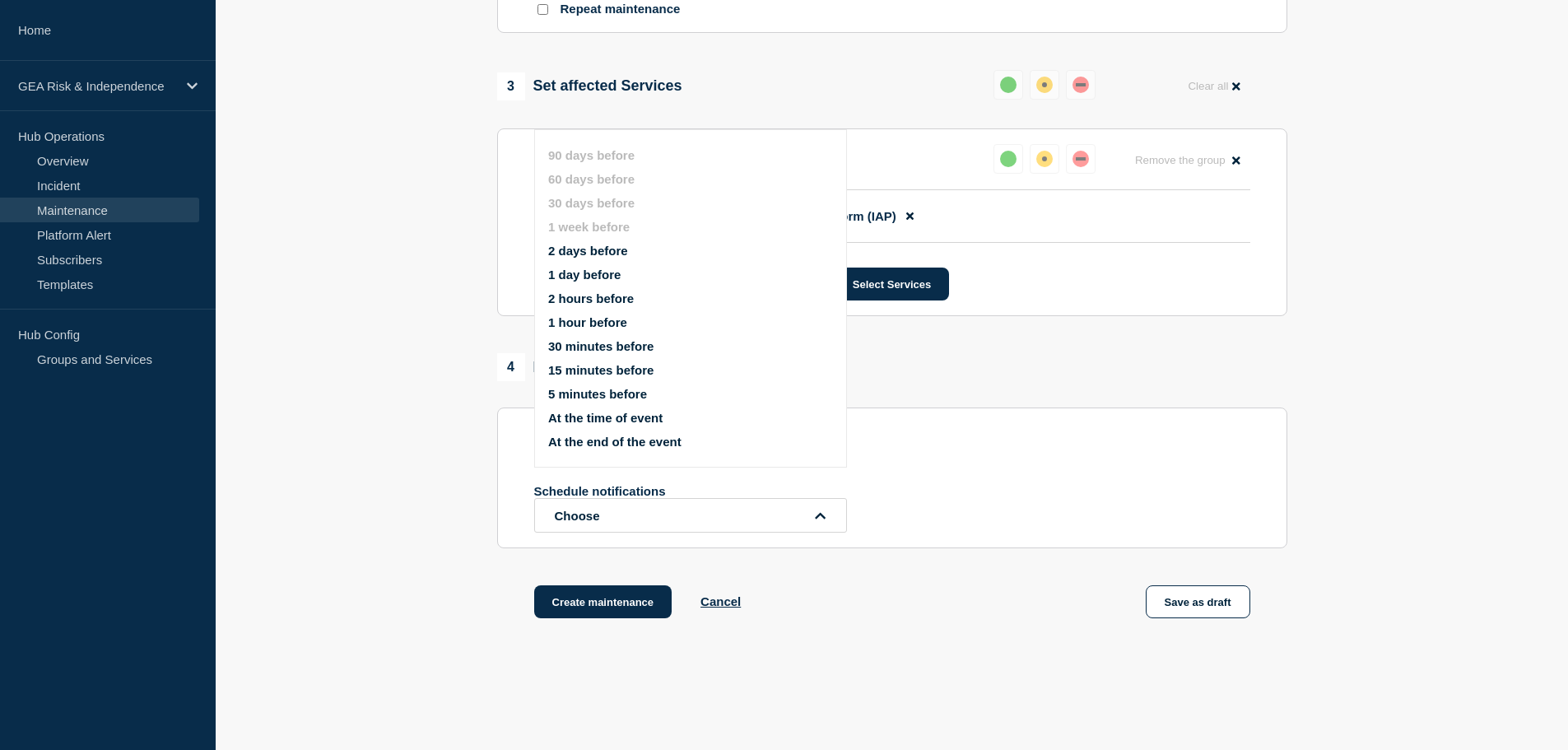
click at [598, 257] on ul "90 days before 60 days before 30 days before 1 week before 2 days before 1 day …" at bounding box center [705, 298] width 313 height 320
click at [598, 252] on button "2 days before" at bounding box center [588, 250] width 80 height 14
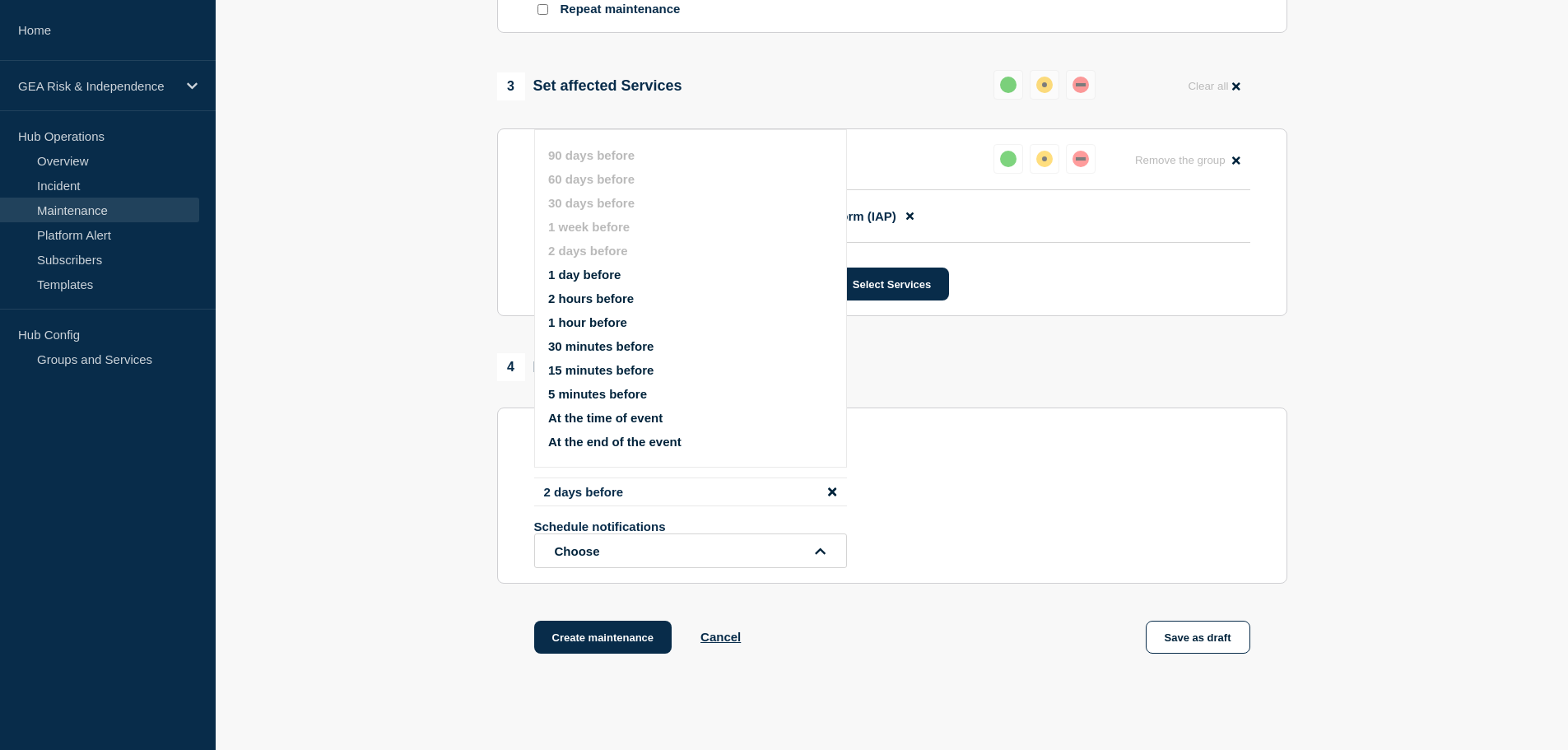
click at [420, 541] on section "1 Provide details Title (required) IAP - Production - Sprint 26.1.2 Deployment …" at bounding box center [892, 33] width 1352 height 1326
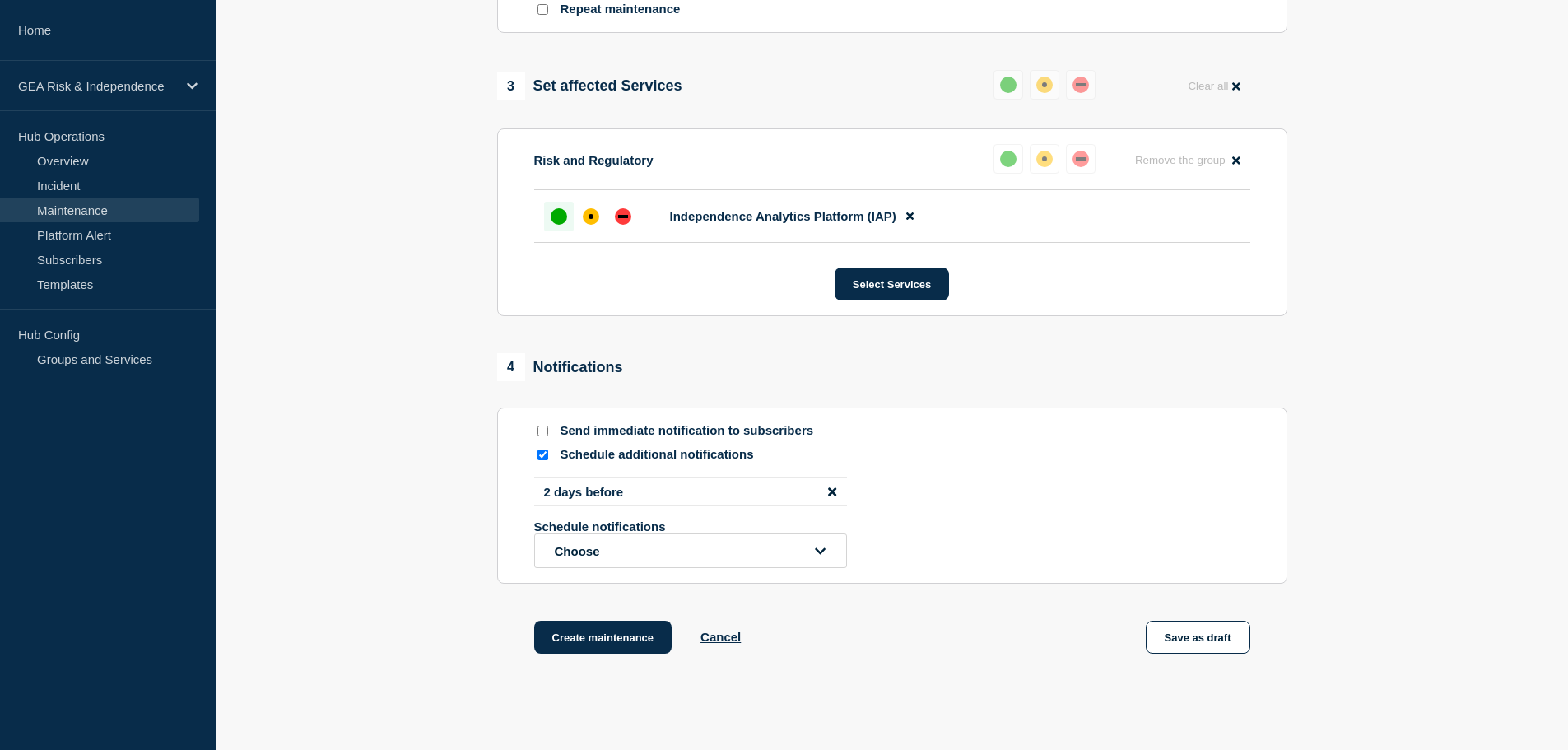
click at [654, 489] on li "2 days before" at bounding box center [691, 491] width 313 height 29
click at [654, 491] on li "2 days before" at bounding box center [691, 491] width 313 height 29
click at [649, 502] on li "2 days before" at bounding box center [691, 491] width 313 height 29
click at [599, 496] on li "2 days before" at bounding box center [691, 491] width 313 height 29
click at [820, 557] on icon "open dropdown" at bounding box center [821, 551] width 10 height 12
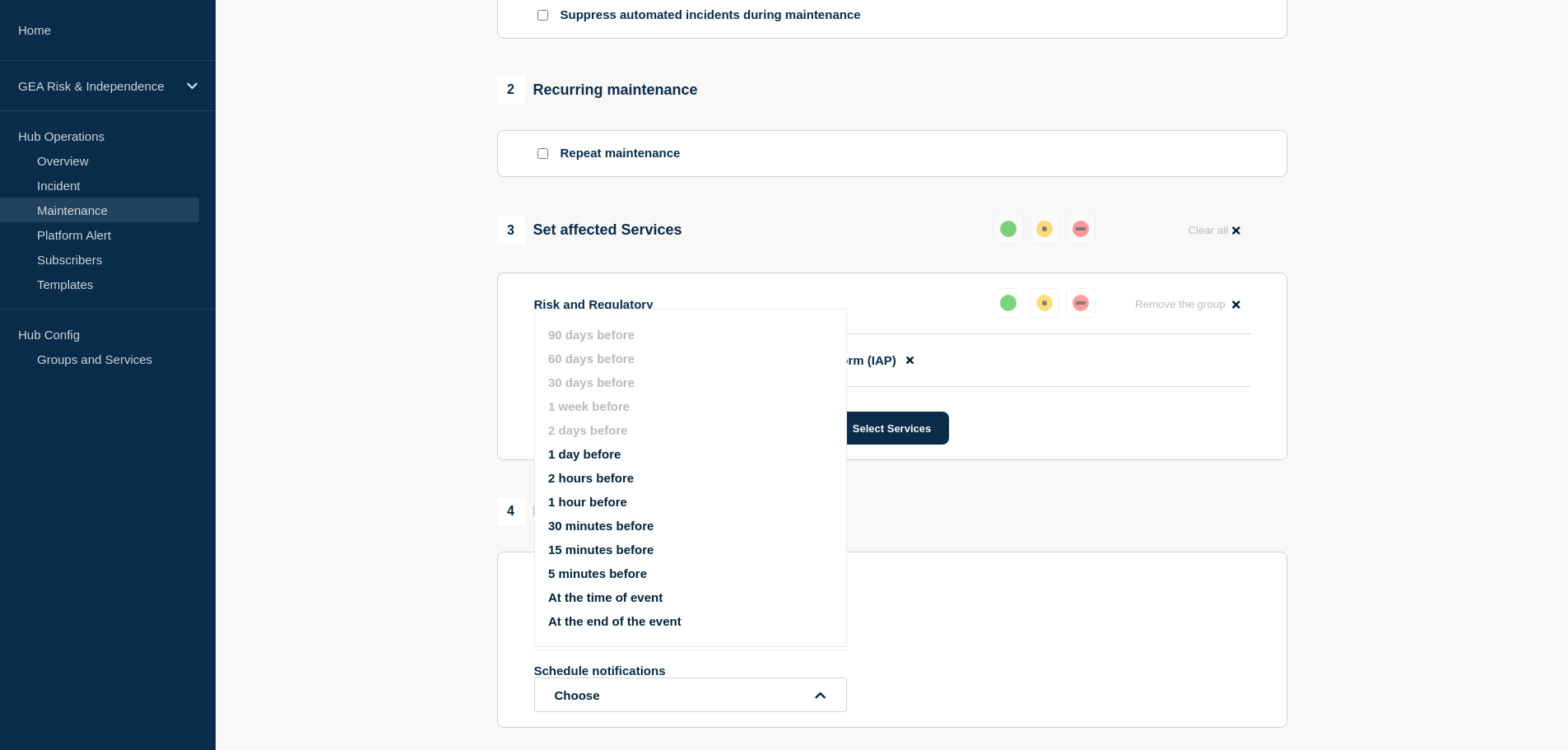
scroll to position [732, 0]
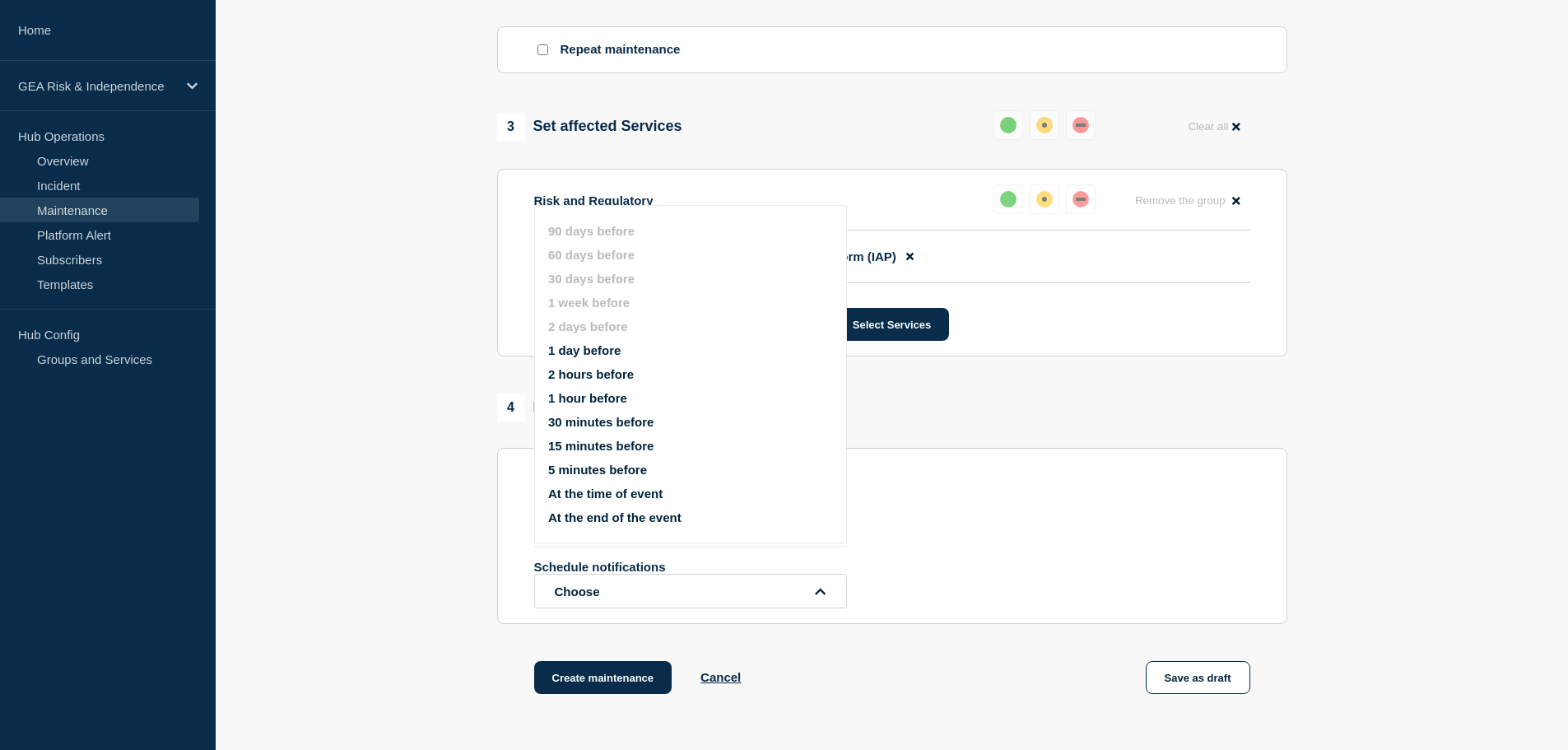
click at [396, 573] on section "1 Provide details Title (required) IAP - Production - Sprint 26.1.2 Deployment …" at bounding box center [892, 73] width 1352 height 1326
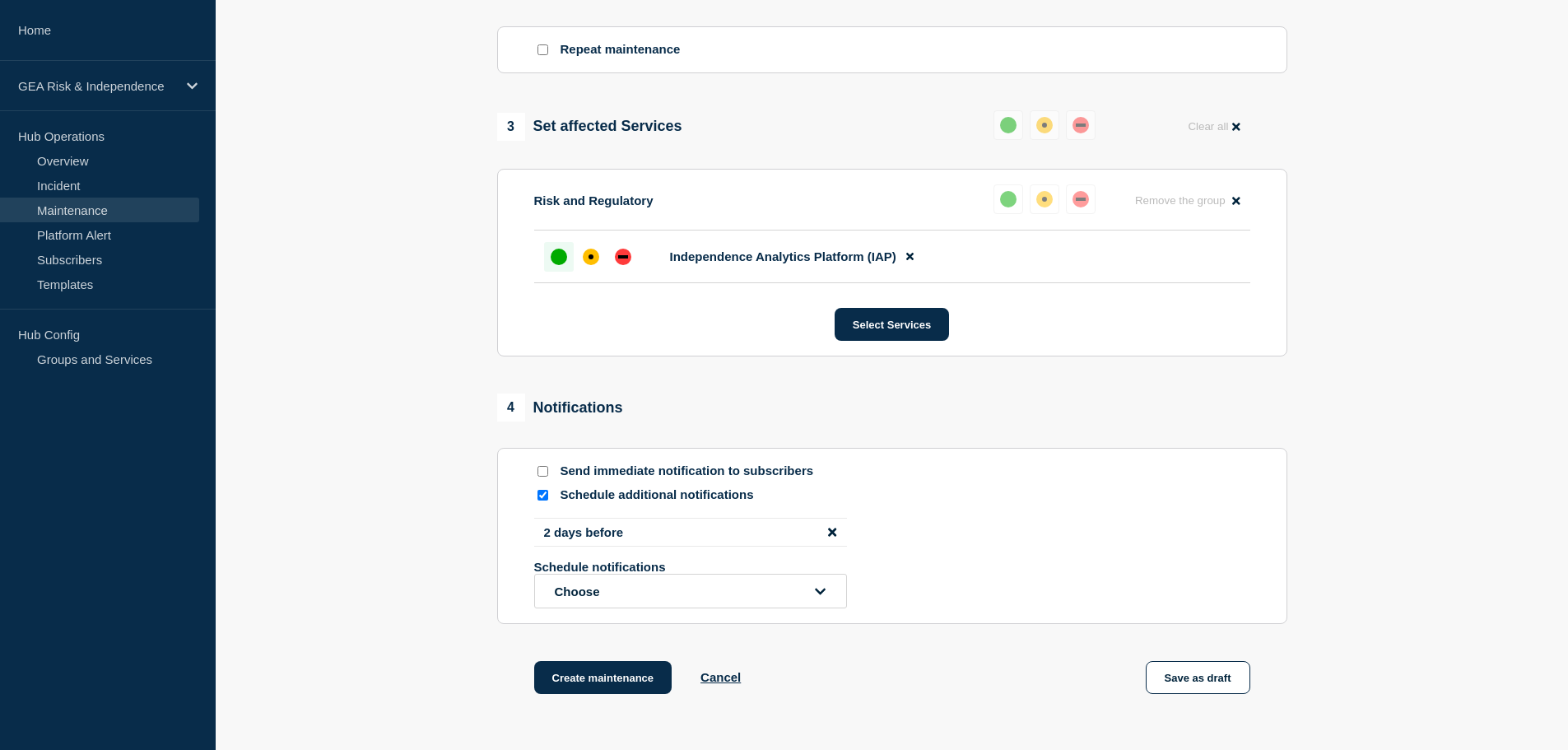
click at [541, 501] on input "Schedule additional notifications" at bounding box center [542, 494] width 10 height 10
checkbox input "false"
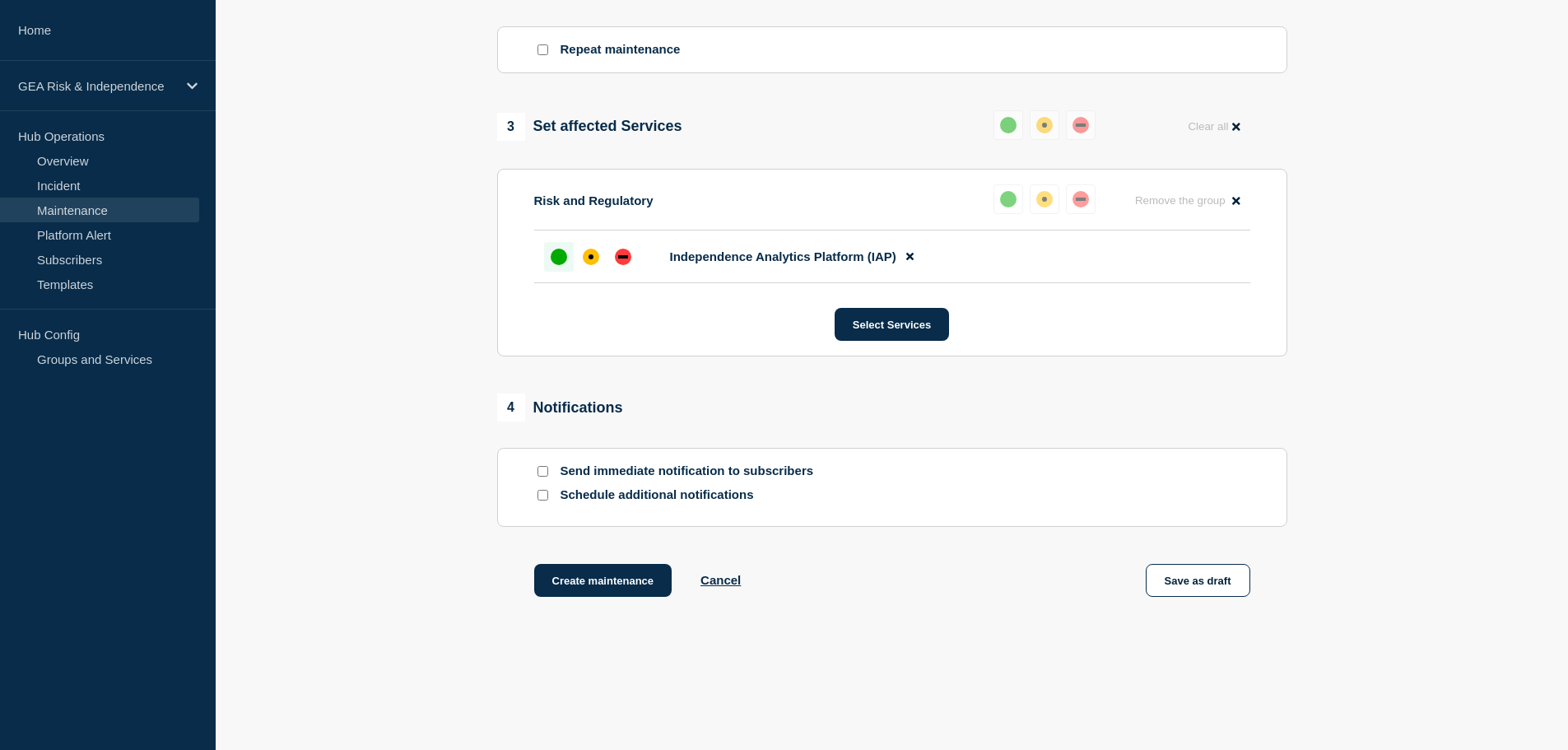
click at [541, 476] on input "Send immediate notification to subscribers" at bounding box center [542, 471] width 10 height 10
checkbox input "true"
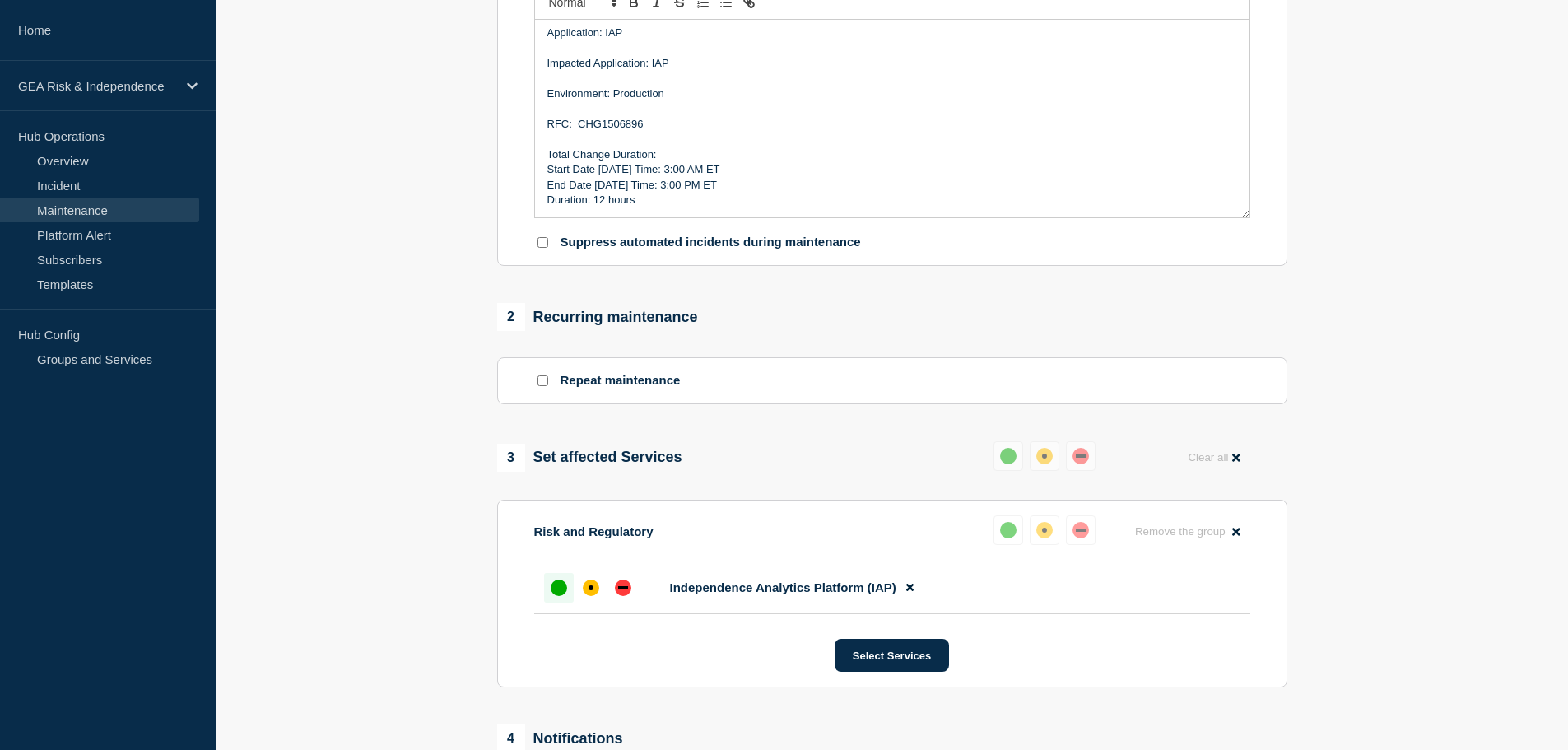
scroll to position [686, 0]
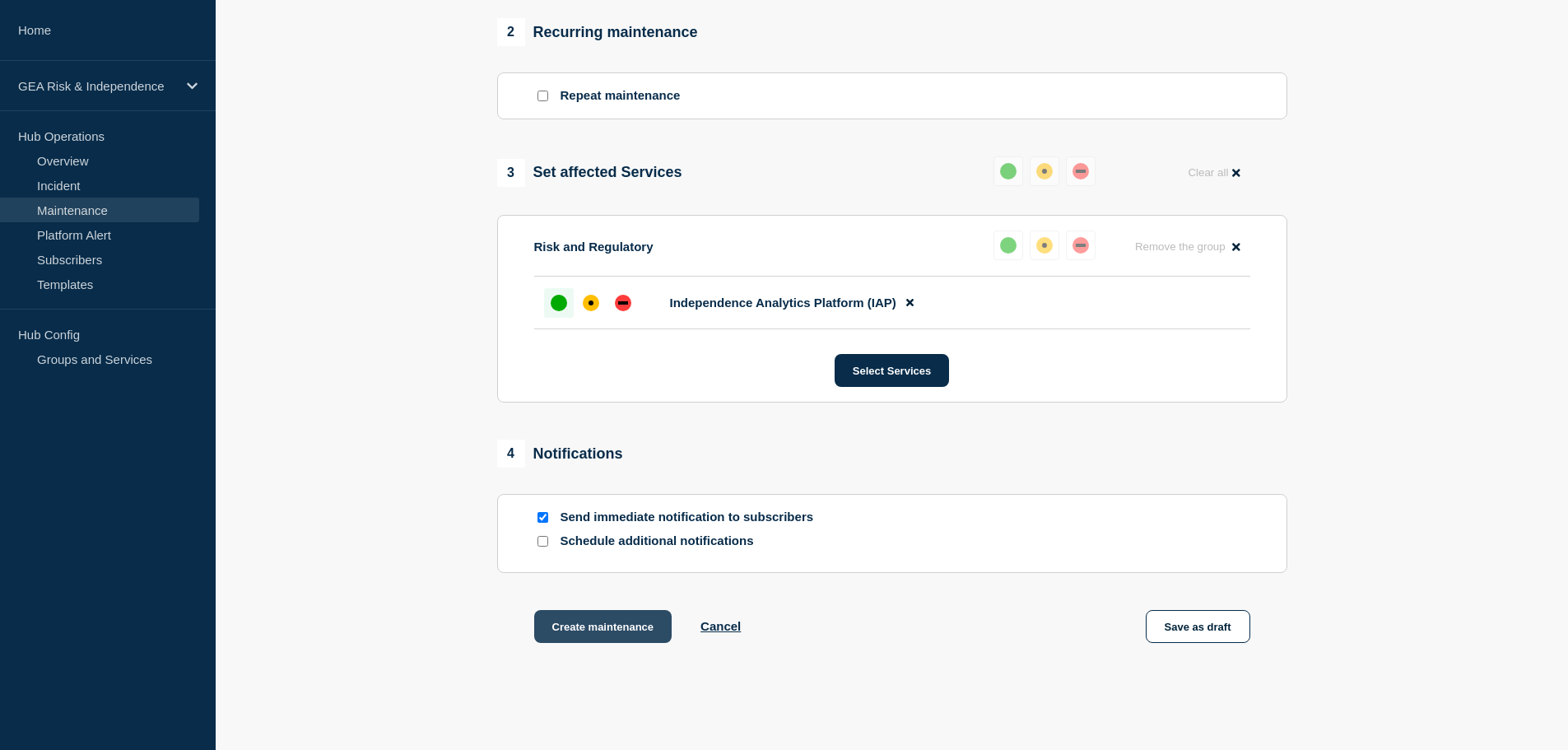
click at [611, 627] on button "Create maintenance" at bounding box center [603, 627] width 138 height 33
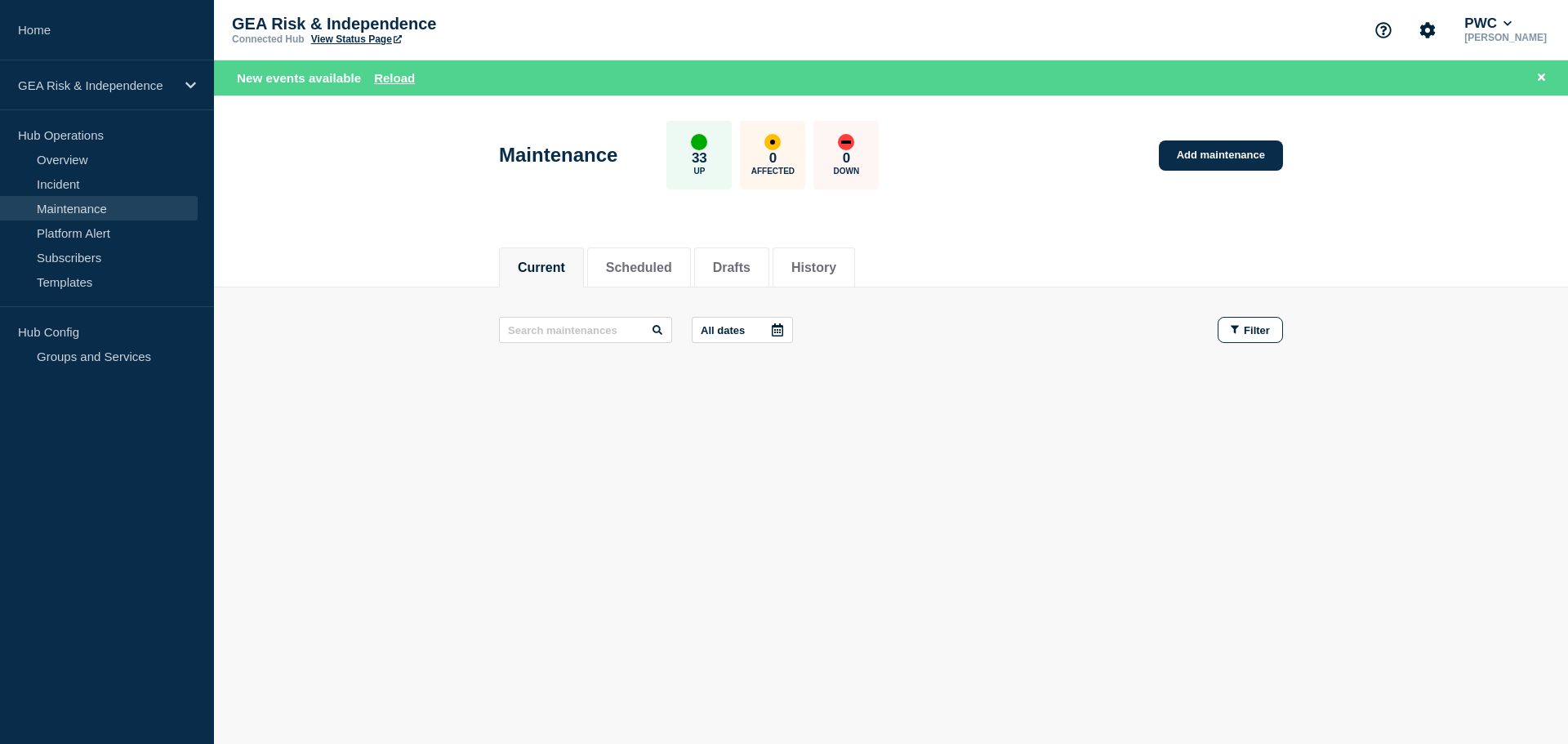
click at [104, 490] on aside "Home GEA Risk & Independence Hub Operations Overview Incident Maintenance Platf…" at bounding box center [107, 372] width 214 height 744
click at [1226, 153] on link "Add maintenance" at bounding box center [1221, 155] width 124 height 30
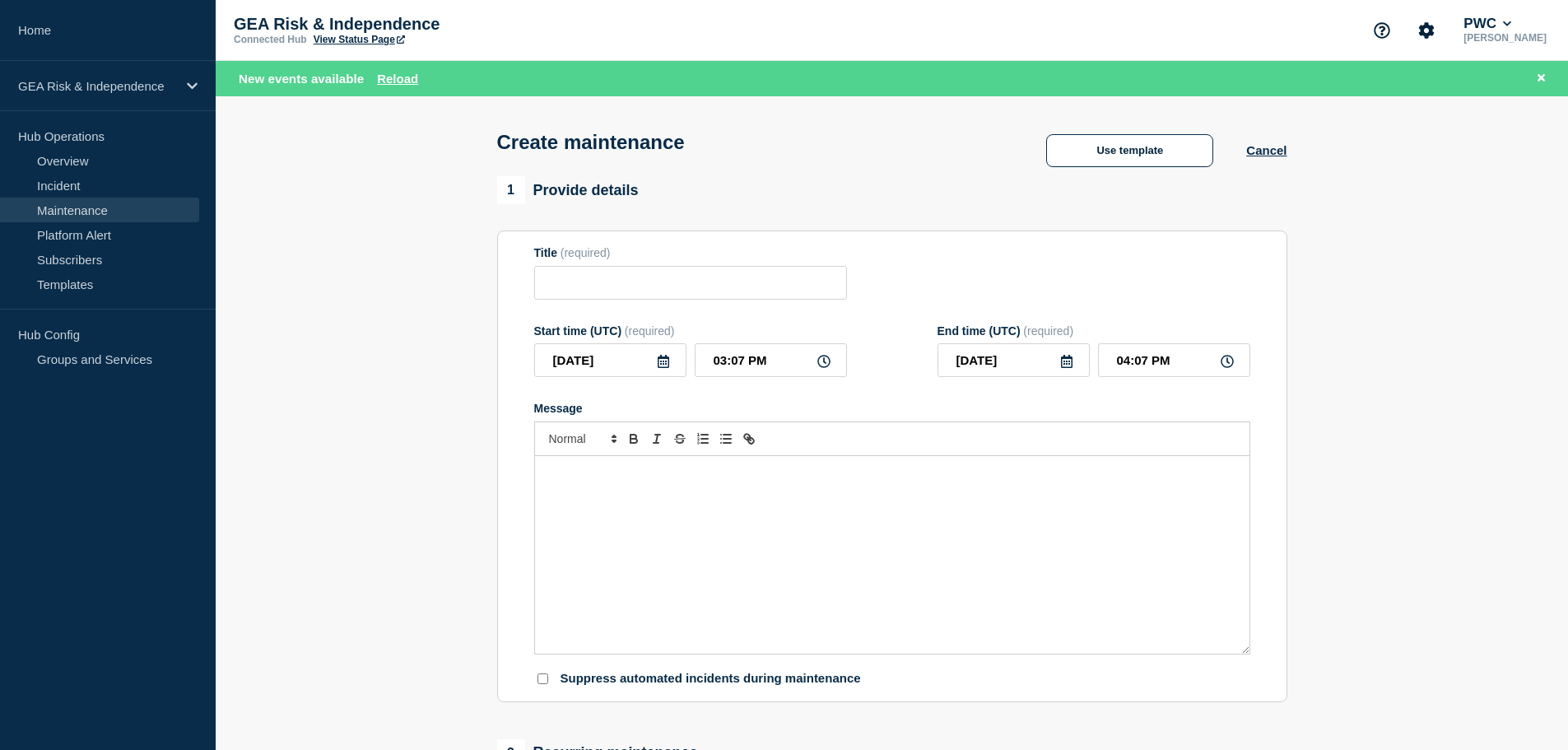
click at [682, 526] on div "Message" at bounding box center [893, 554] width 714 height 197
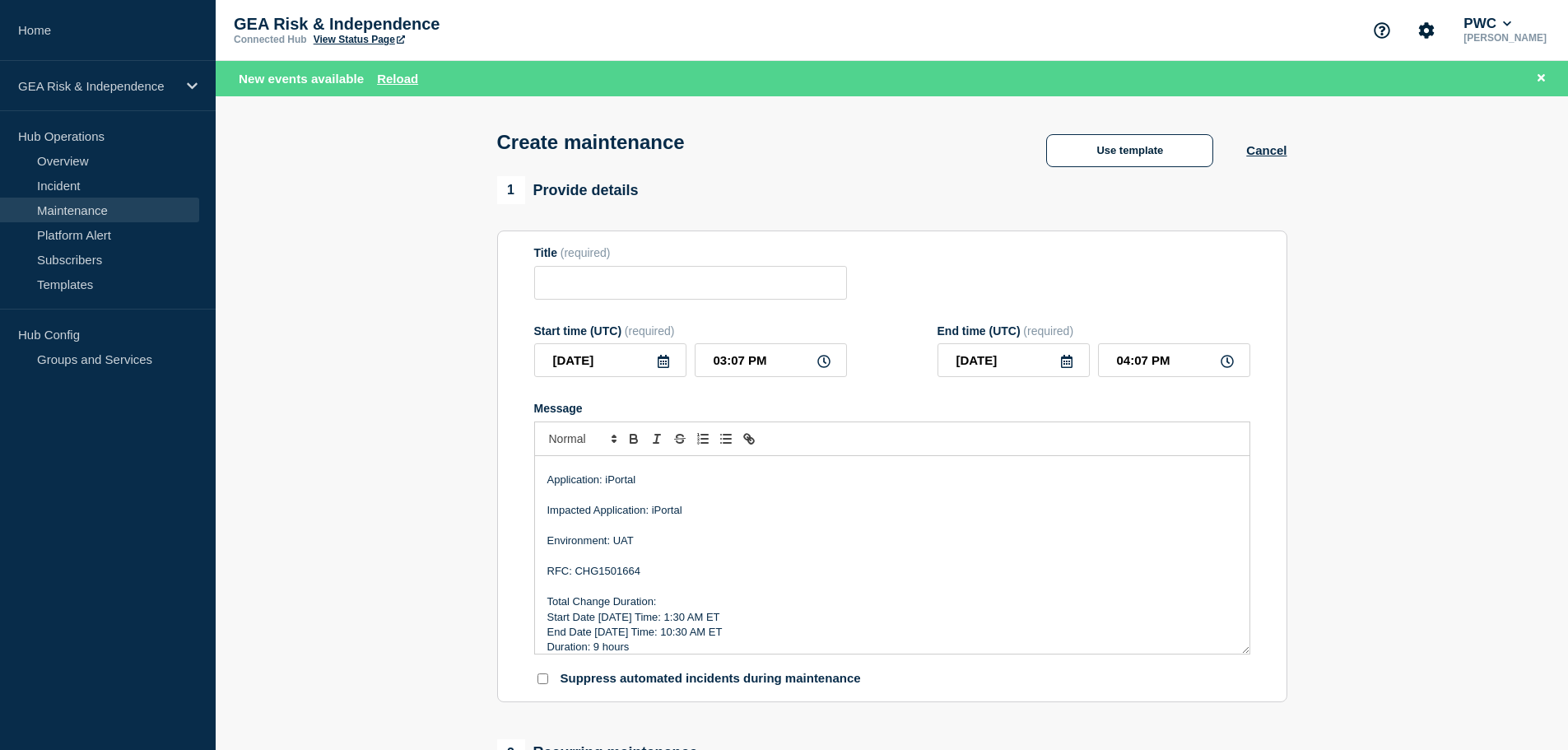
click at [619, 541] on p "Environment: UAT" at bounding box center [893, 541] width 690 height 15
click at [602, 282] on input "Title" at bounding box center [691, 282] width 313 height 34
paste input "iPortal - UAT - Sprint 26.1.2 Deployment"
click at [608, 285] on input "iPortal - UAT - Sprint 26.1.2 Deployment" at bounding box center [691, 282] width 313 height 34
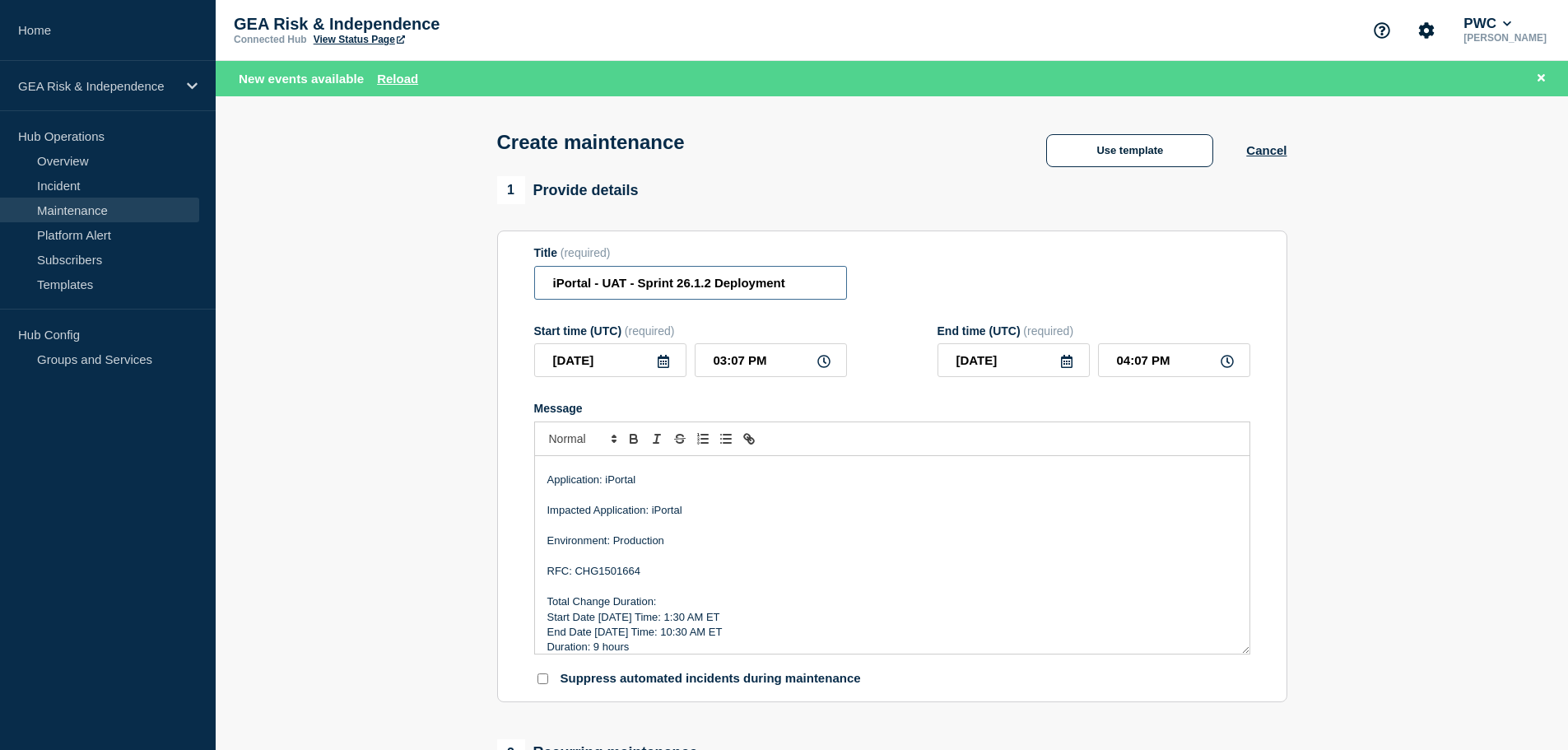
click at [608, 285] on input "iPortal - UAT - Sprint 26.1.2 Deployment" at bounding box center [691, 282] width 313 height 34
type input "iPortal - Production - Sprint 26.1.2 Deployment"
click at [626, 570] on p "RFC: CHG1501664" at bounding box center [893, 571] width 690 height 15
click at [609, 625] on p "Start Date [DATE] Time: 1:30 AM ET" at bounding box center [893, 617] width 690 height 15
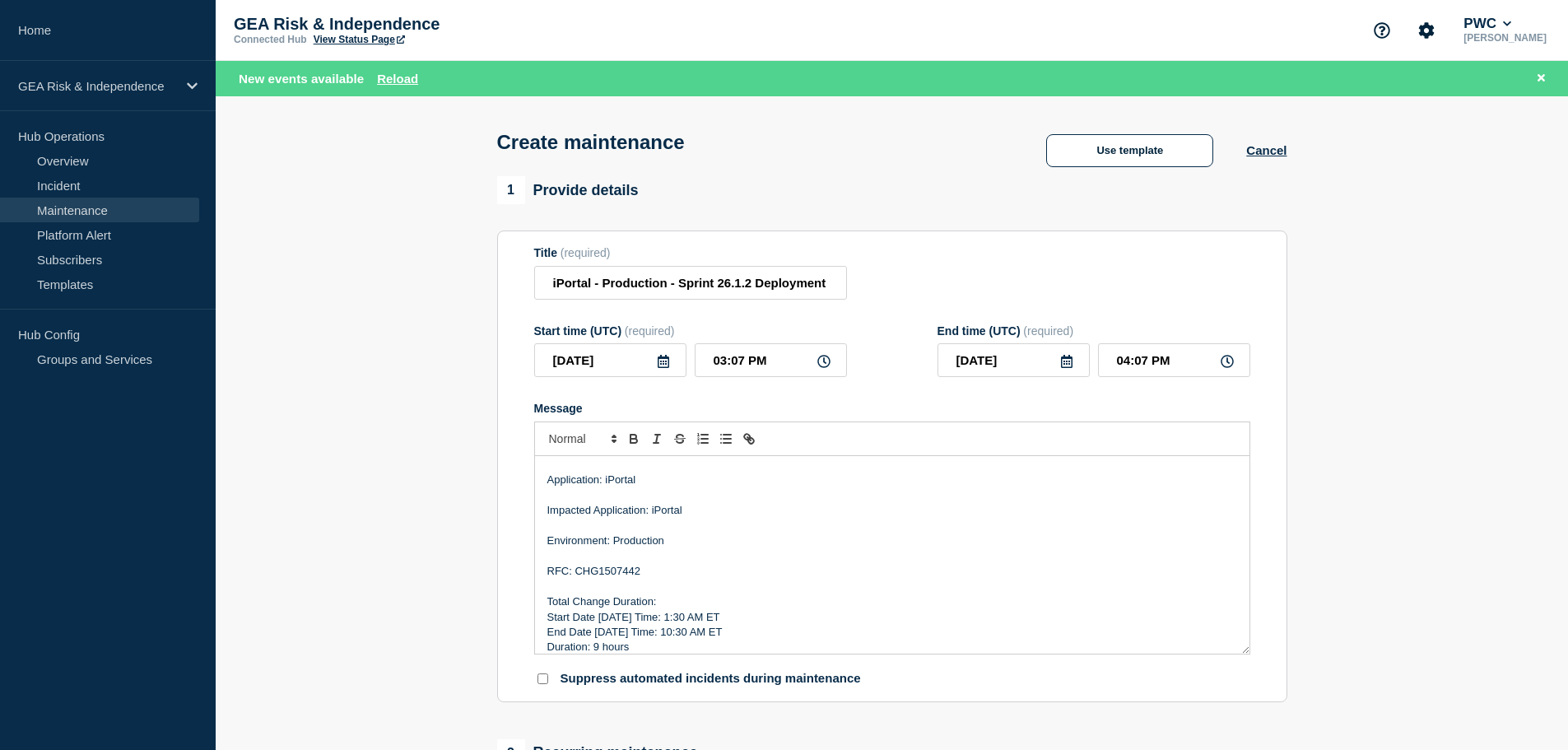
scroll to position [65, 0]
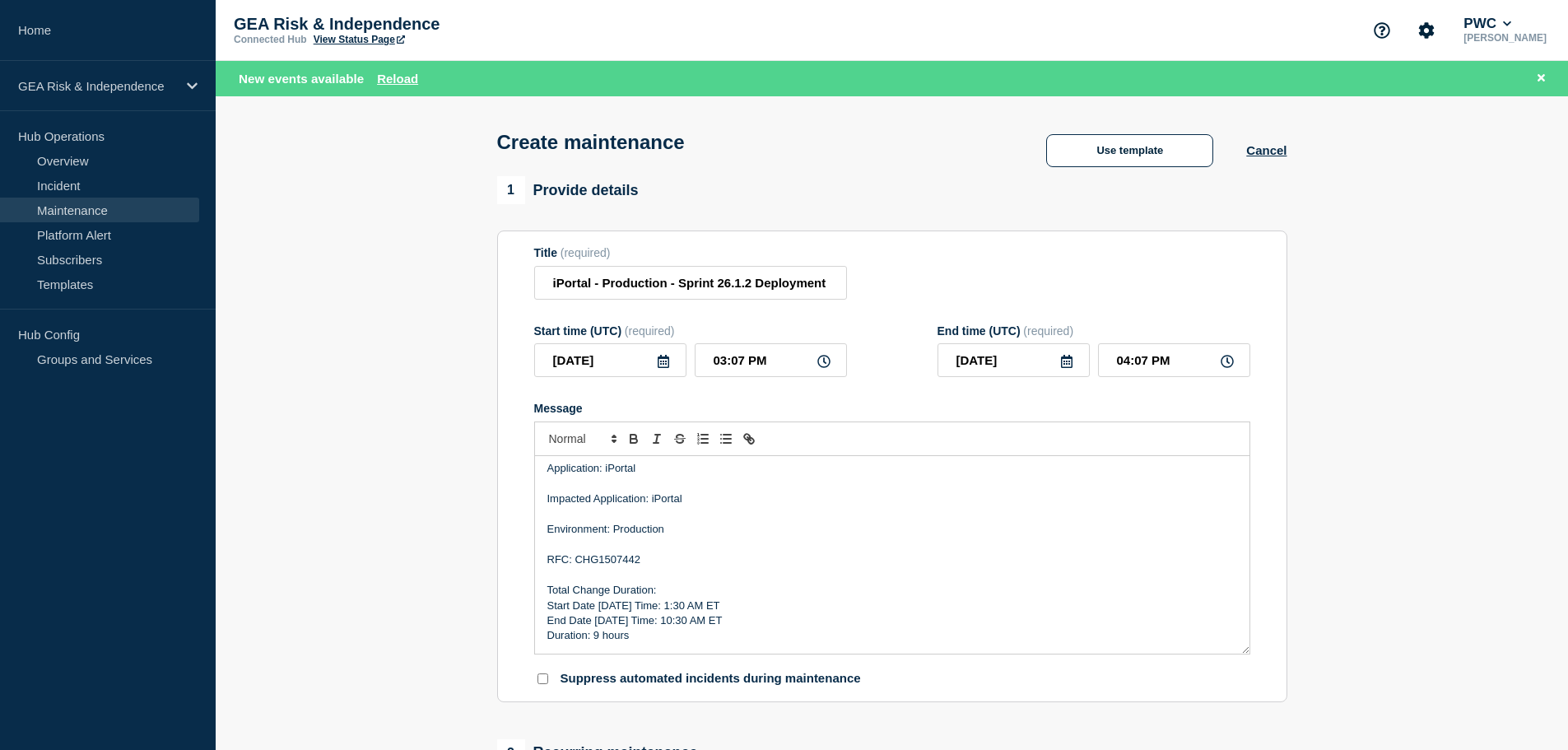
click at [676, 639] on p "Duration: 9 hours" at bounding box center [893, 635] width 690 height 15
click at [661, 364] on icon at bounding box center [663, 361] width 13 height 13
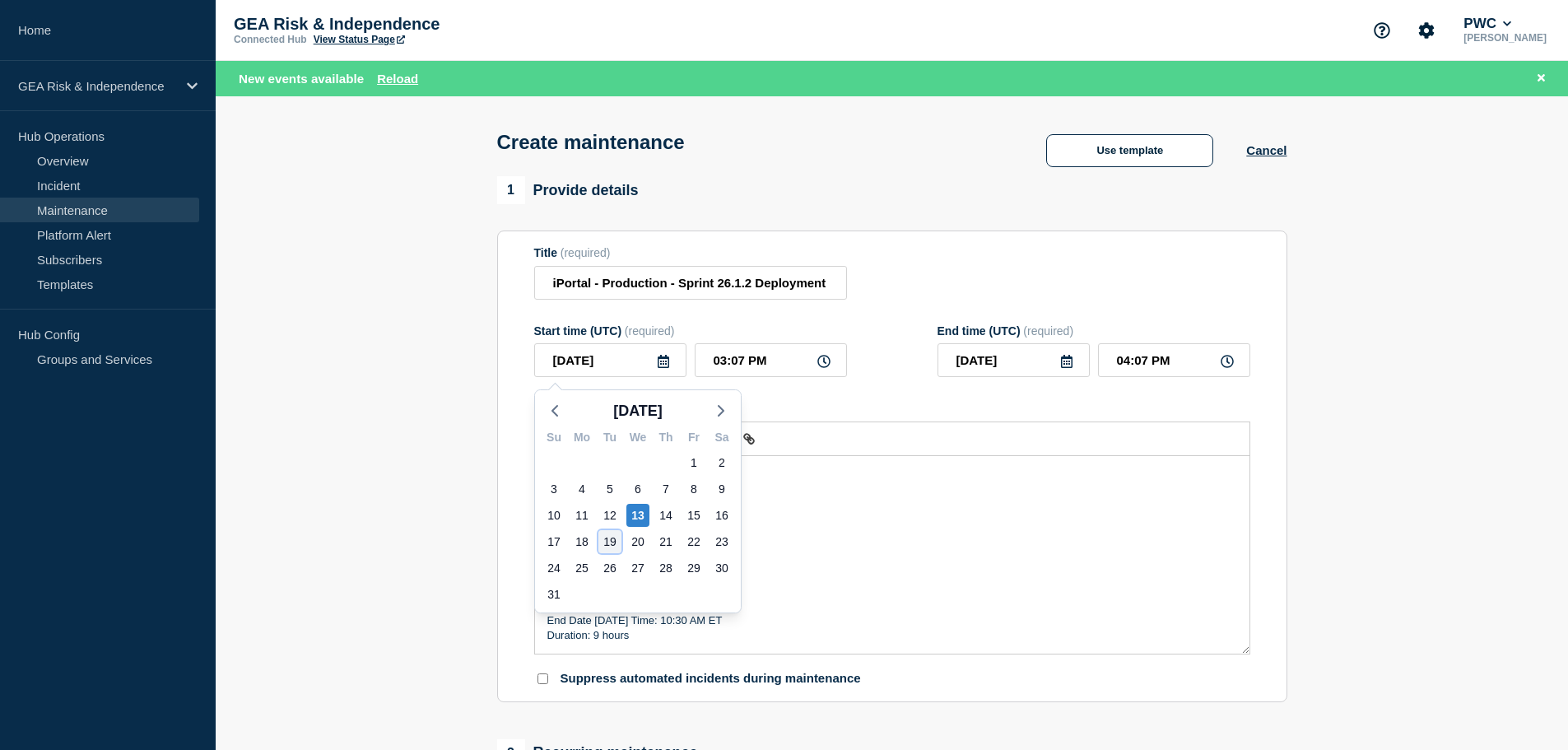
click at [618, 542] on div "19" at bounding box center [609, 541] width 23 height 23
type input "[DATE]"
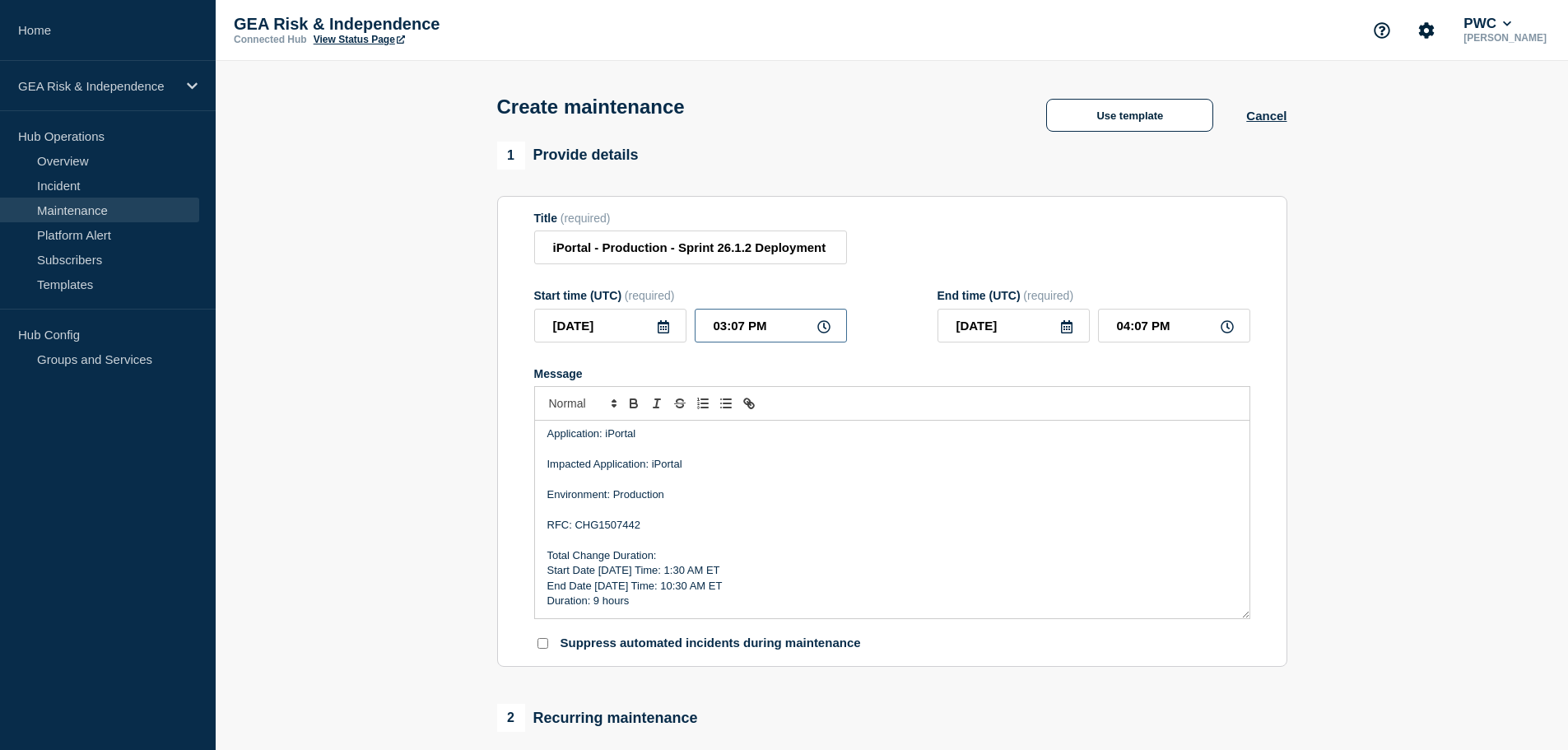
click at [705, 330] on input "03:07 PM" at bounding box center [770, 325] width 152 height 34
type input "05:07 PM"
type input "06:07 PM"
type input "05:37 PM"
type input "06:37 PM"
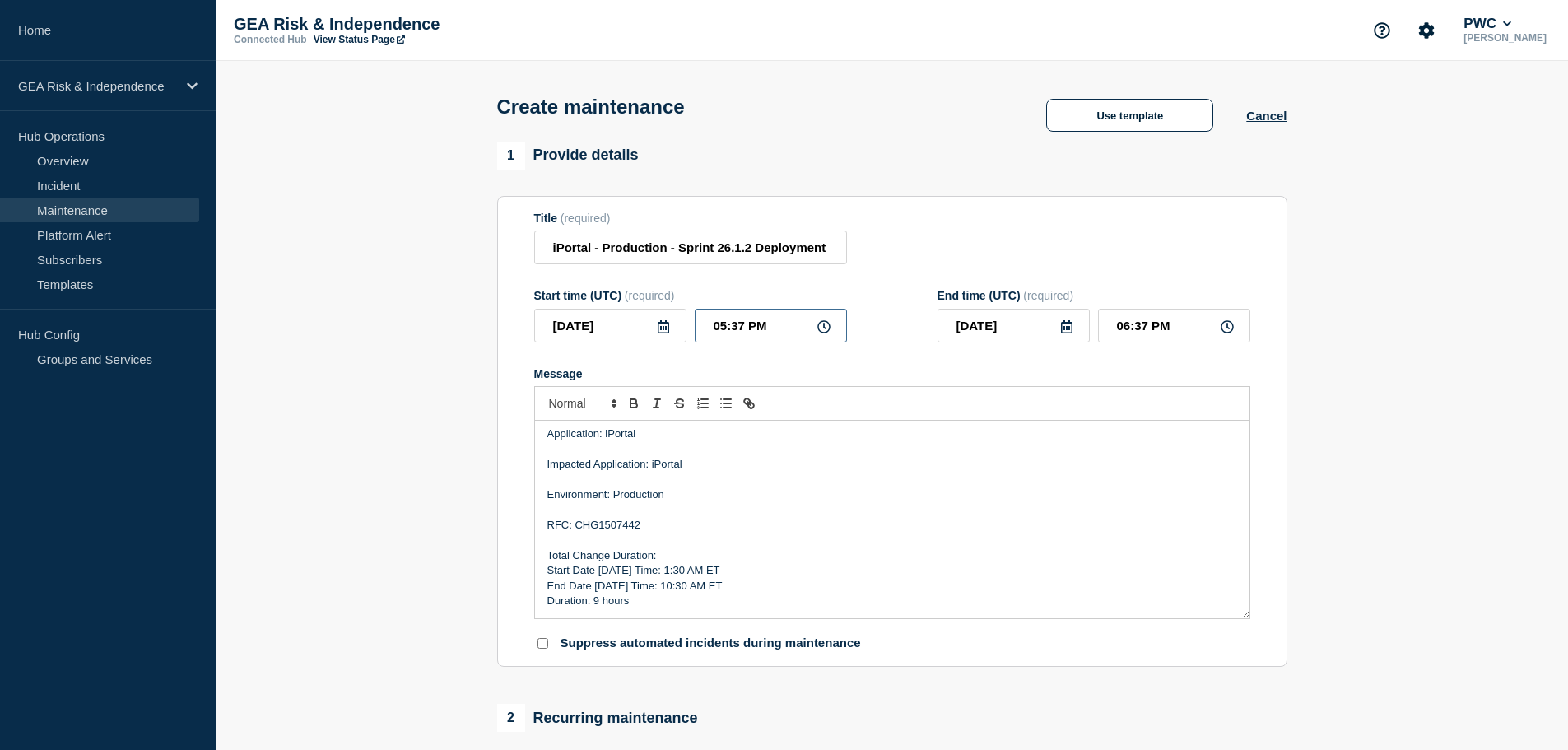
type input "05:30 PM"
type input "06:30 PM"
type input "05:30 AM"
click at [1114, 329] on input "06:30 AM" at bounding box center [1173, 325] width 152 height 34
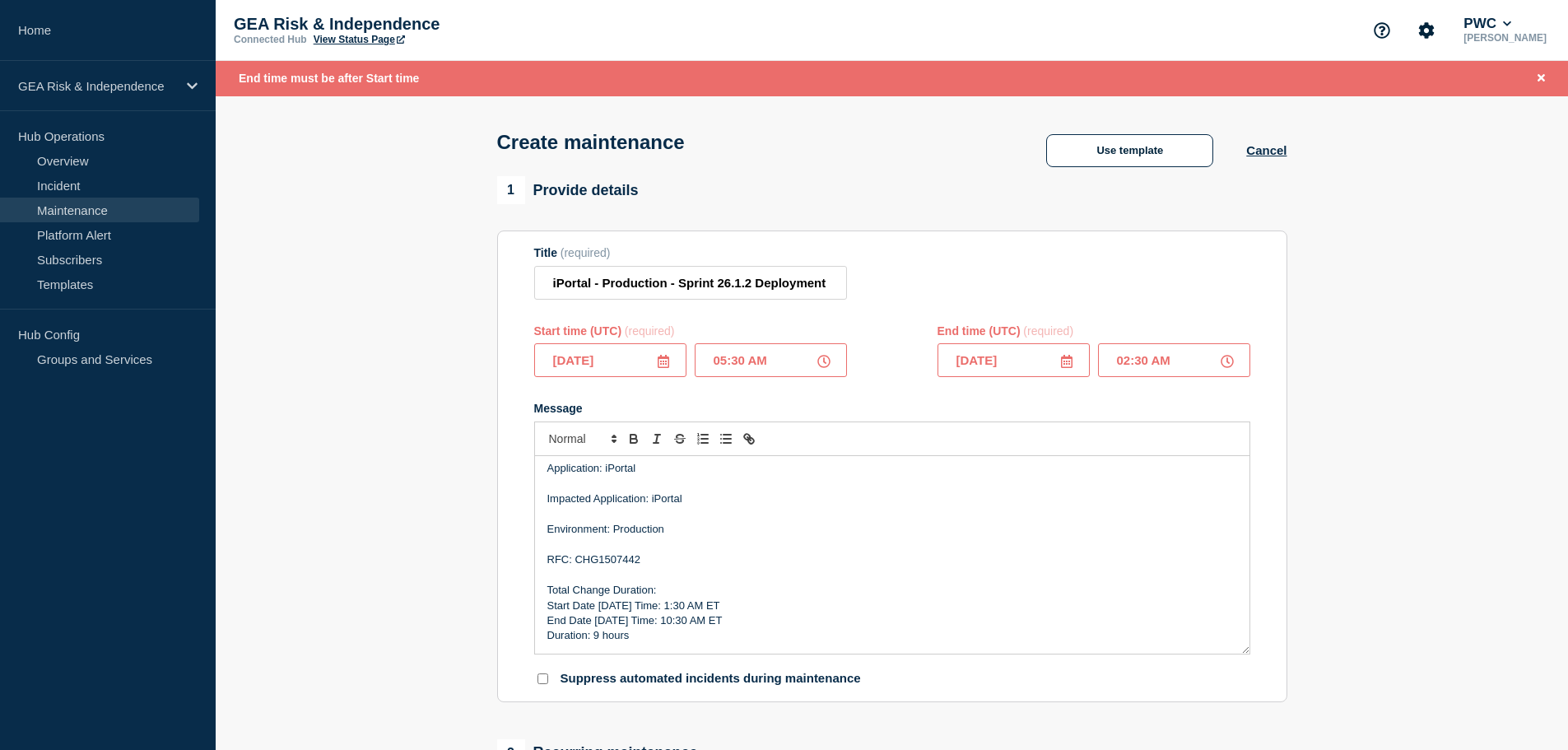
type input "02:30 PM"
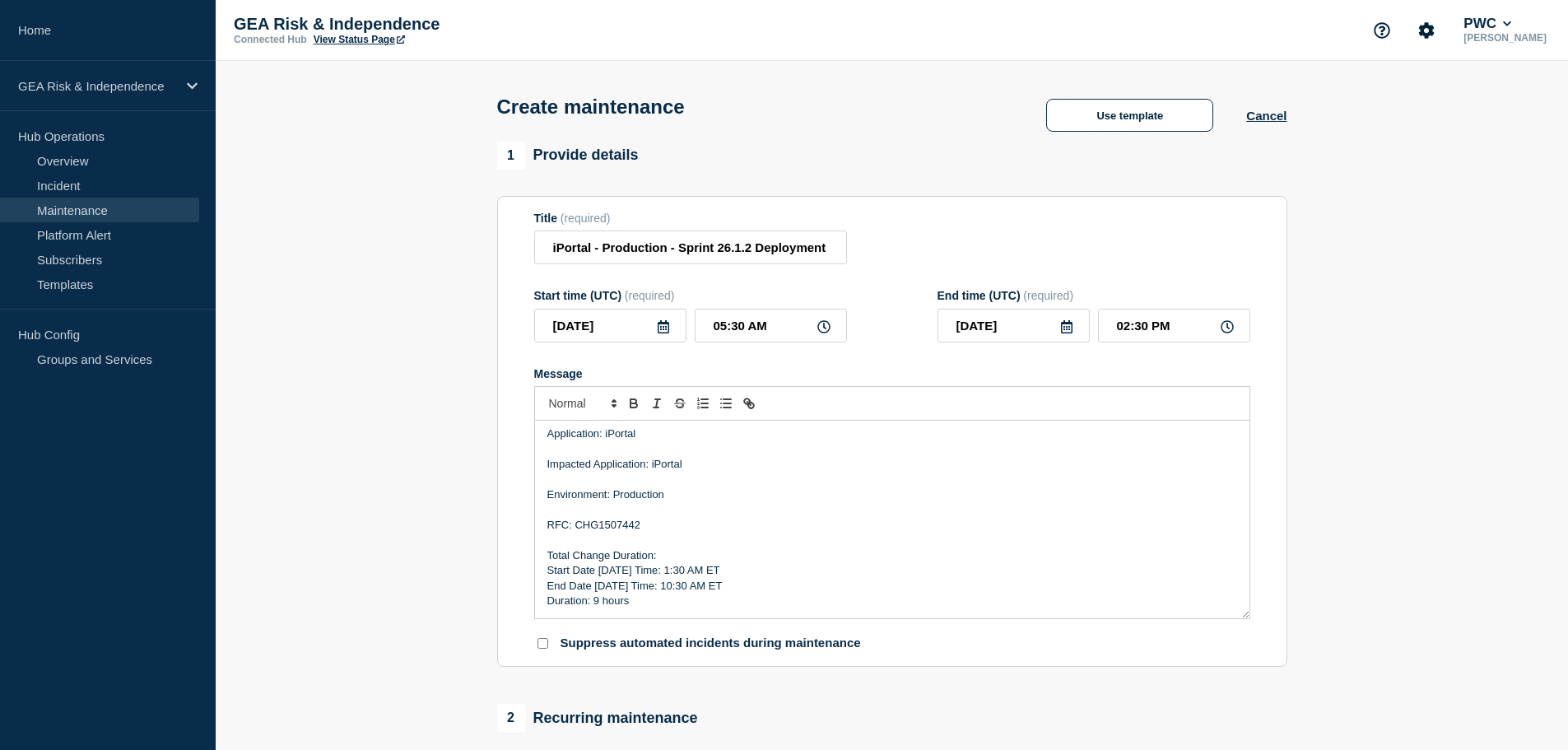
click at [685, 608] on p "Duration: 9 hours" at bounding box center [893, 601] width 690 height 15
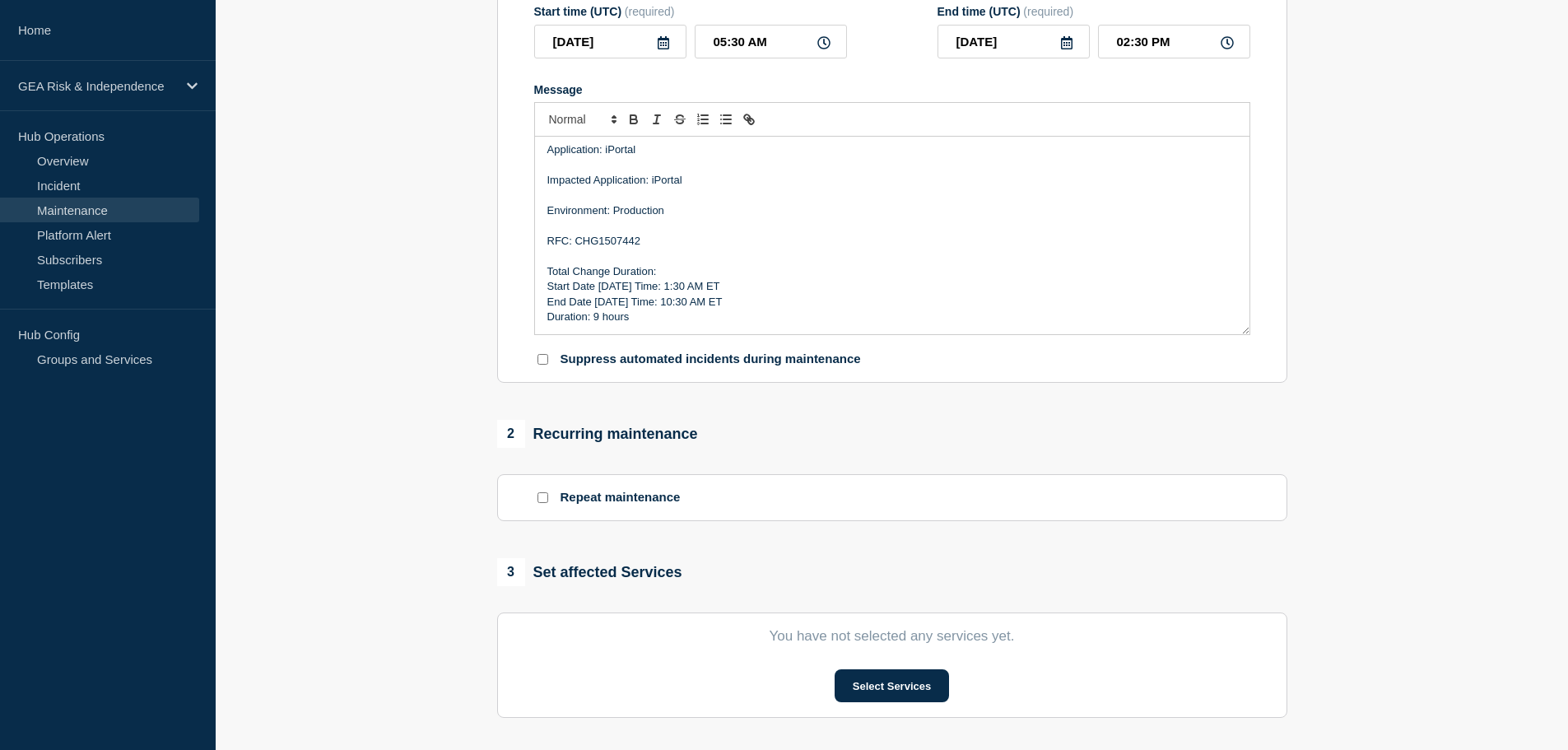
scroll to position [412, 0]
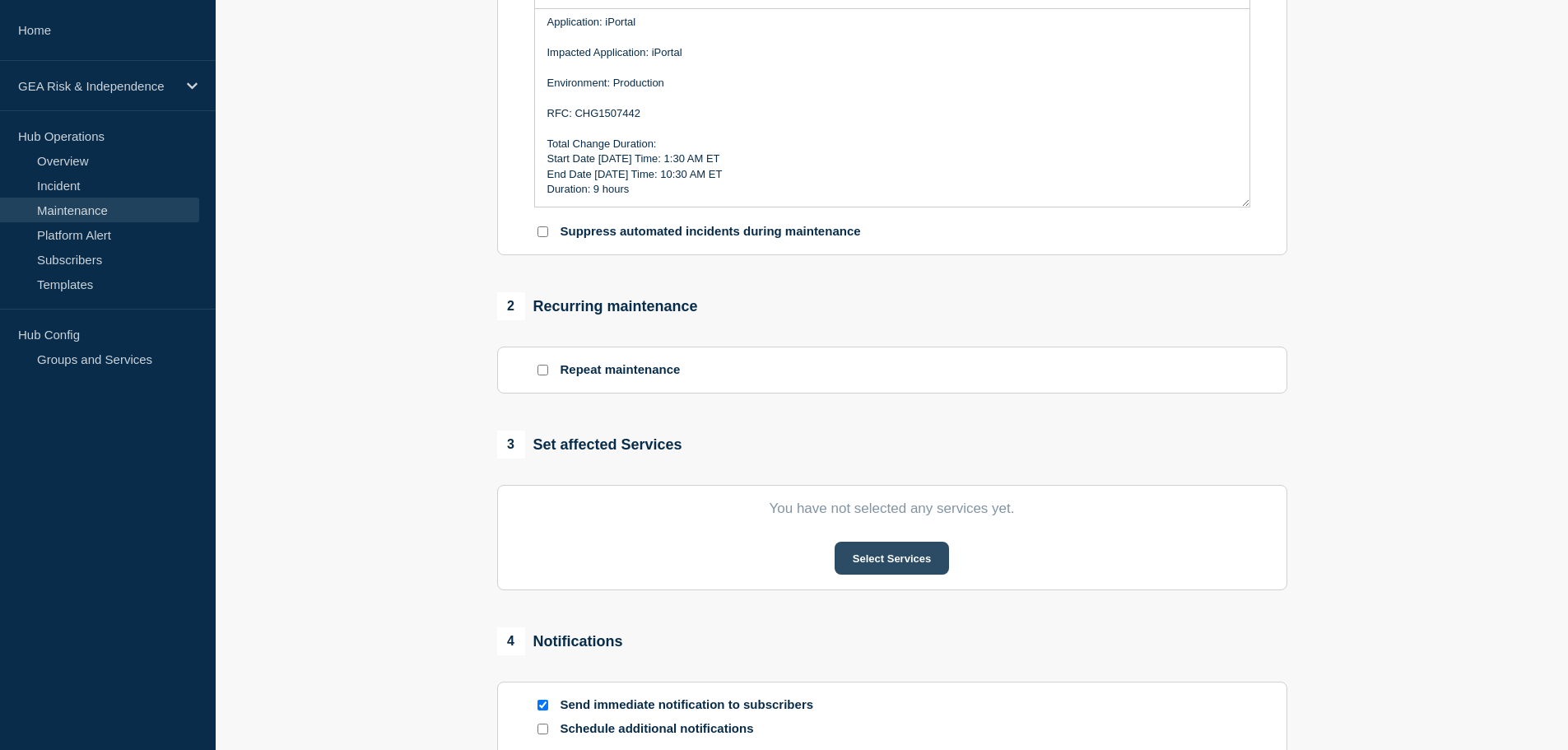
click at [894, 565] on button "Select Services" at bounding box center [892, 558] width 115 height 33
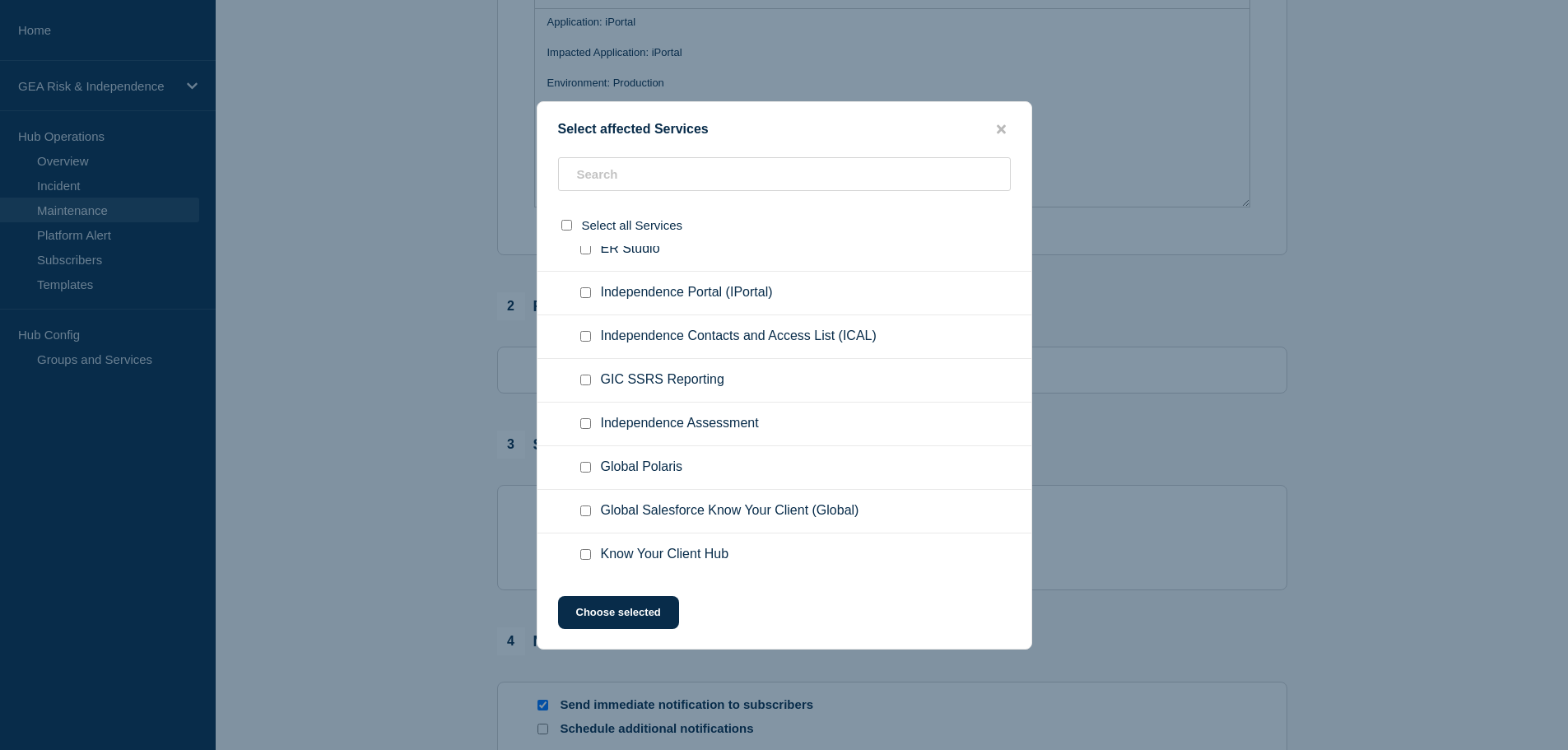
click at [585, 293] on input "Independence Portal (IPortal) checkbox" at bounding box center [586, 293] width 10 height 10
checkbox input "true"
click at [633, 619] on button "Choose selected" at bounding box center [618, 613] width 121 height 33
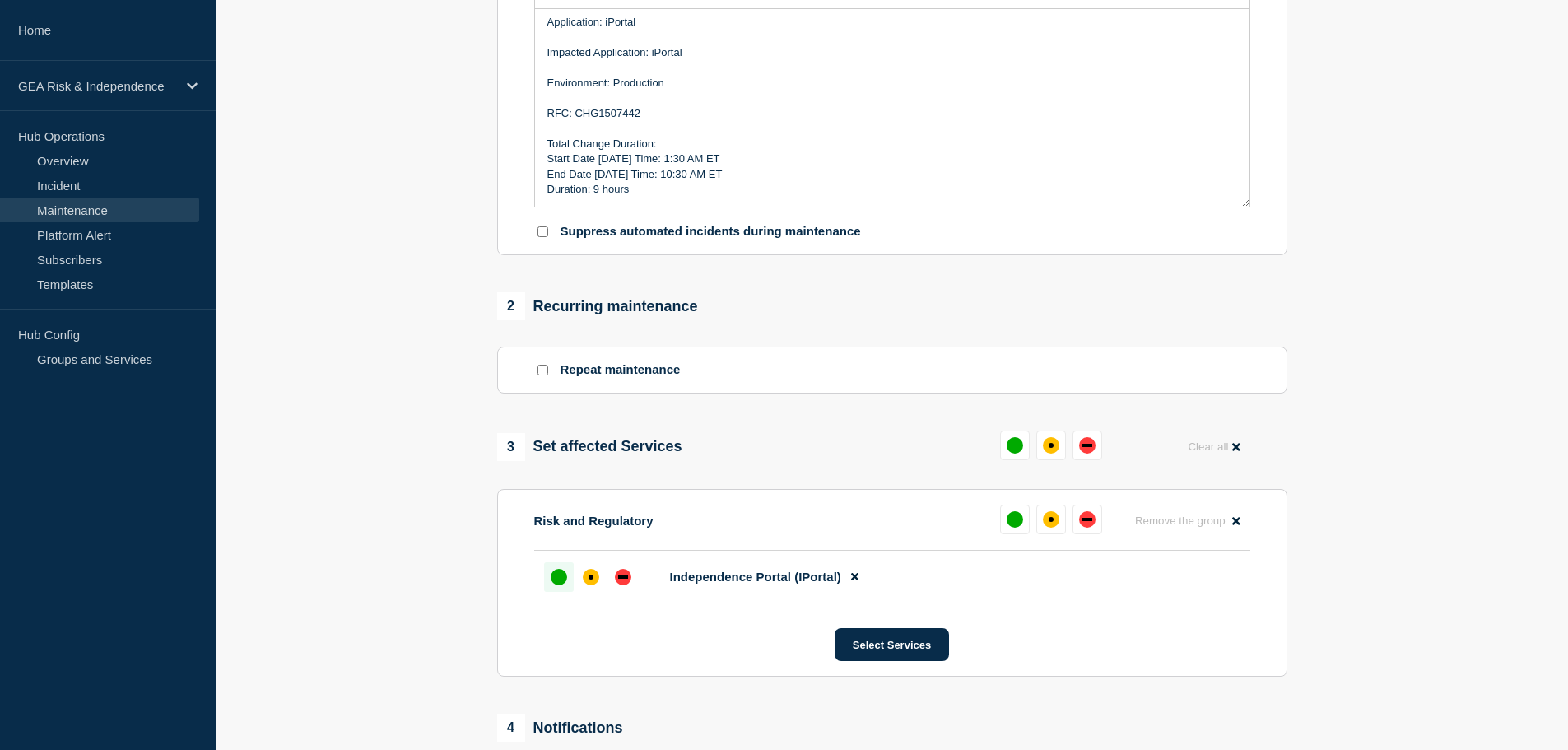
click at [558, 579] on div "up" at bounding box center [559, 576] width 17 height 17
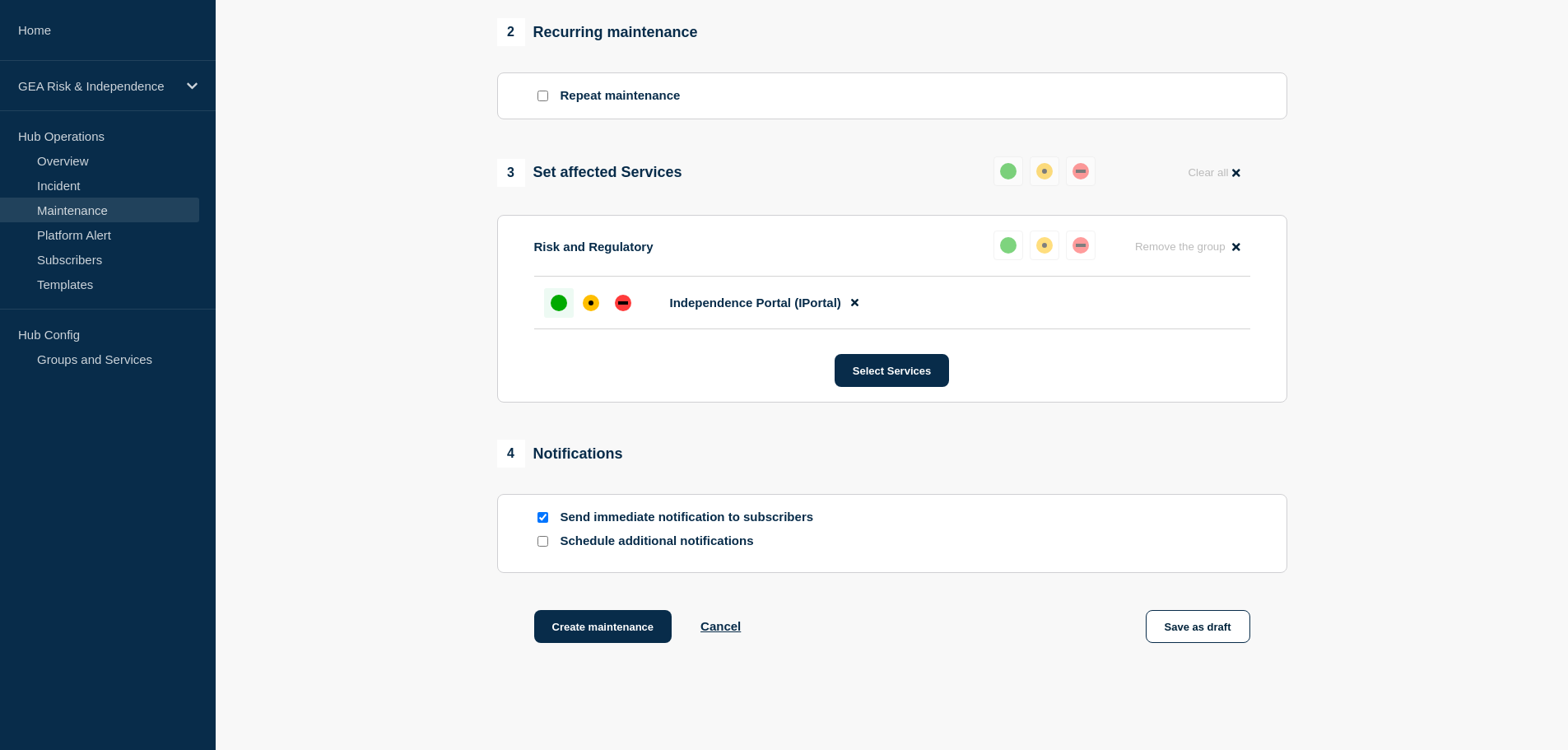
click at [537, 519] on input "Send immediate notification to subscribers" at bounding box center [542, 517] width 10 height 10
checkbox input "false"
click at [544, 544] on input "Schedule additional notifications" at bounding box center [542, 541] width 10 height 10
checkbox input "true"
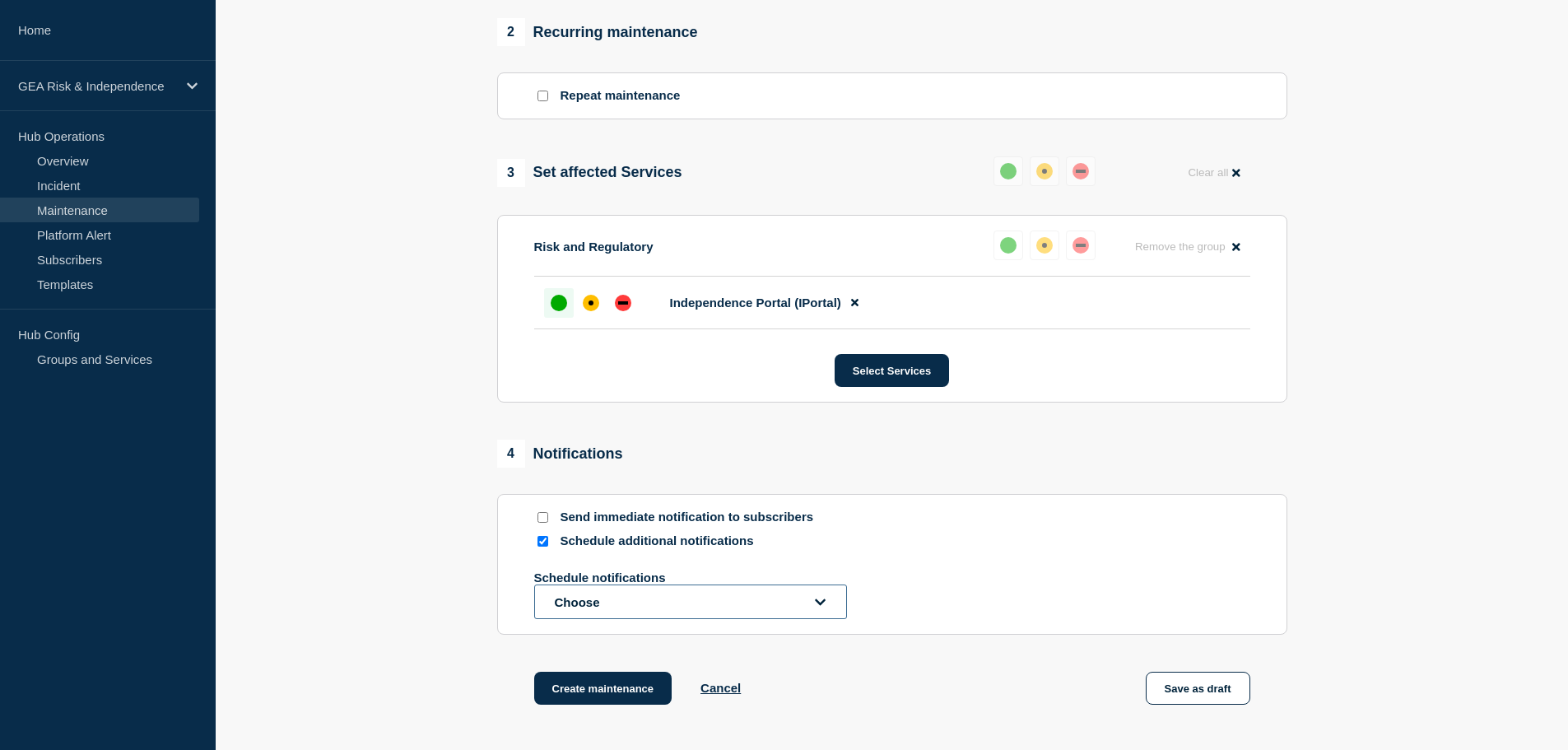
click at [630, 609] on button "Choose" at bounding box center [691, 601] width 313 height 35
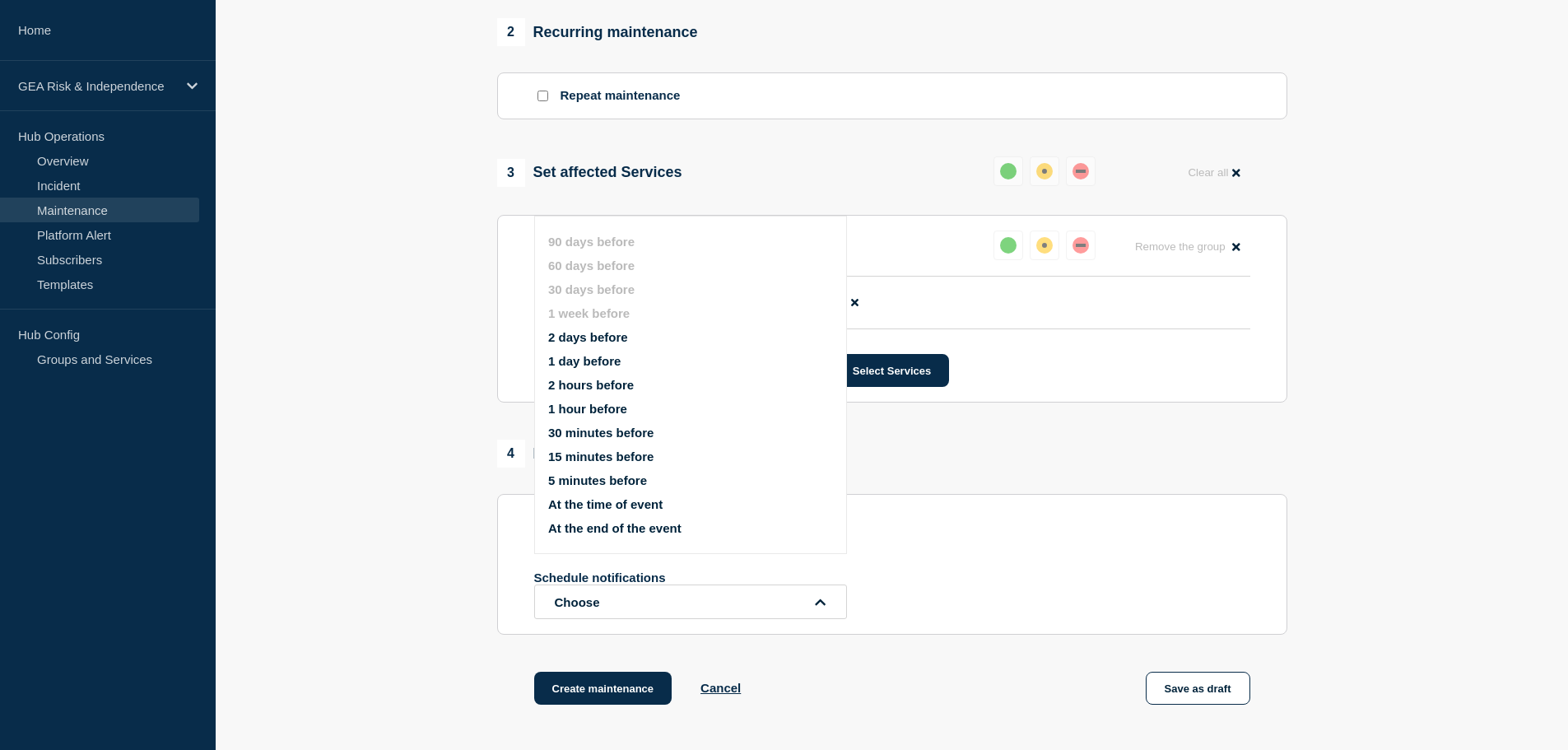
click at [615, 334] on button "2 days before" at bounding box center [588, 337] width 80 height 14
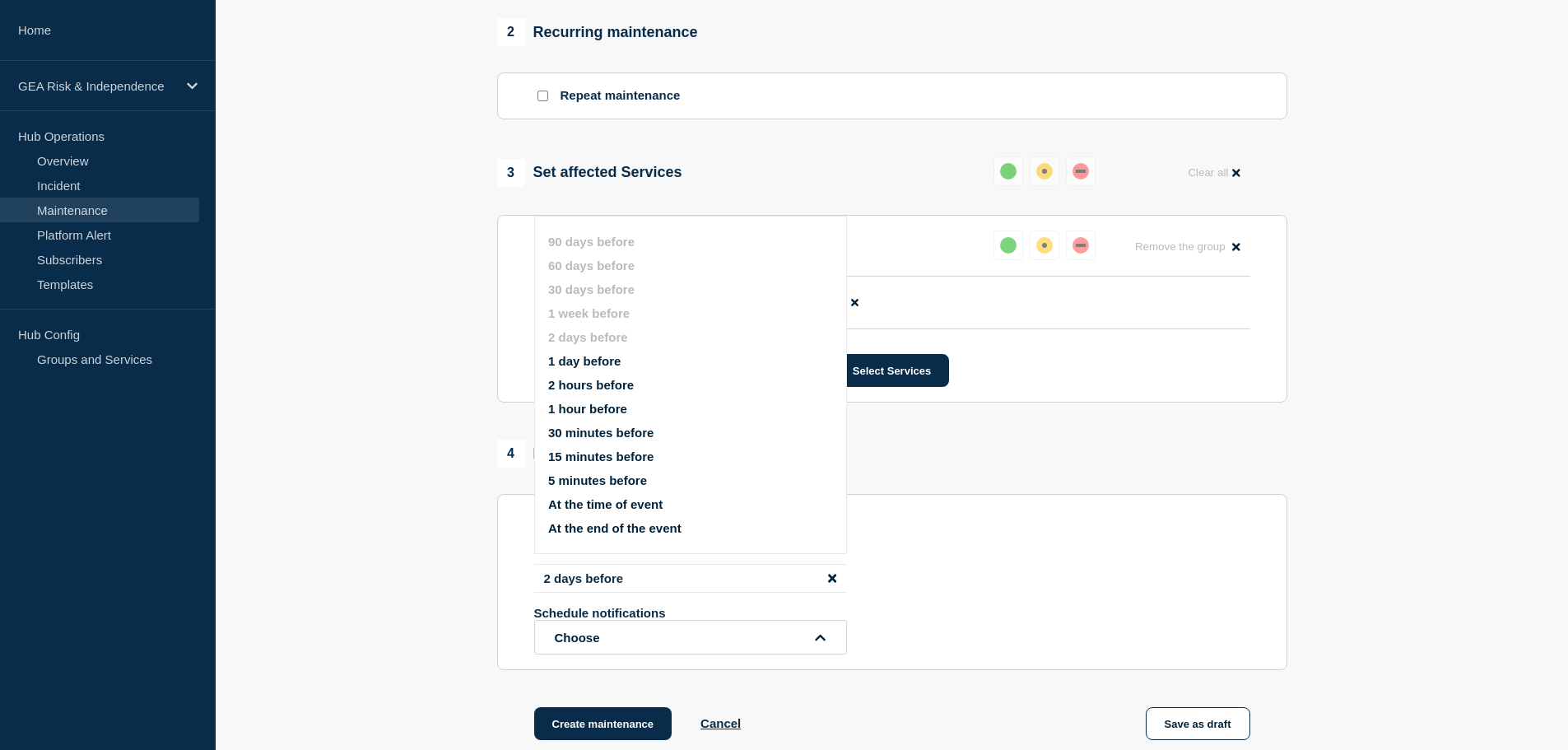
click at [367, 588] on section "1 Provide details Title (required) iPortal - Production - Sprint 26.1.2 Deploym…" at bounding box center [892, 119] width 1352 height 1326
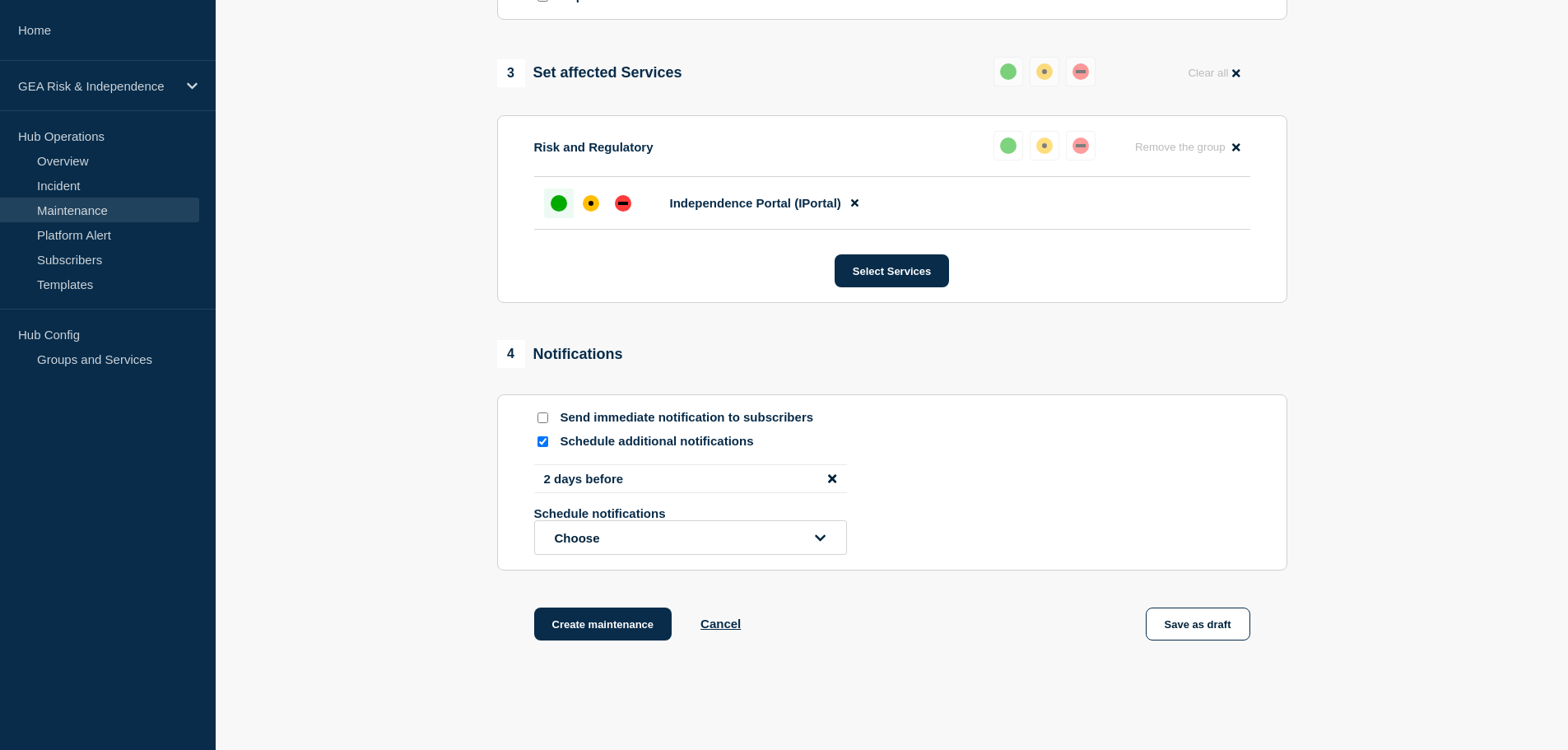
scroll to position [869, 0]
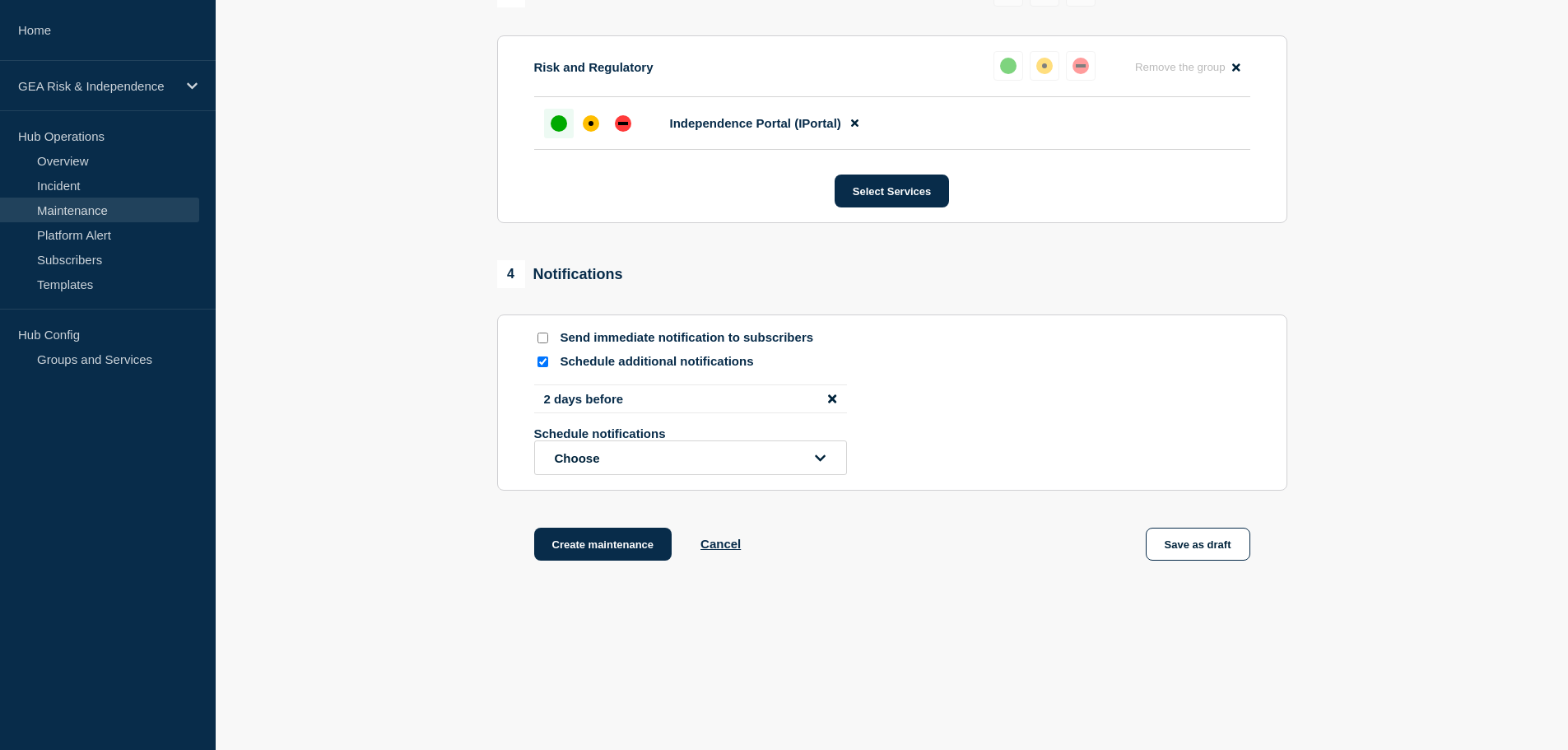
click at [604, 545] on button "Create maintenance" at bounding box center [603, 544] width 138 height 33
